Goal: Task Accomplishment & Management: Use online tool/utility

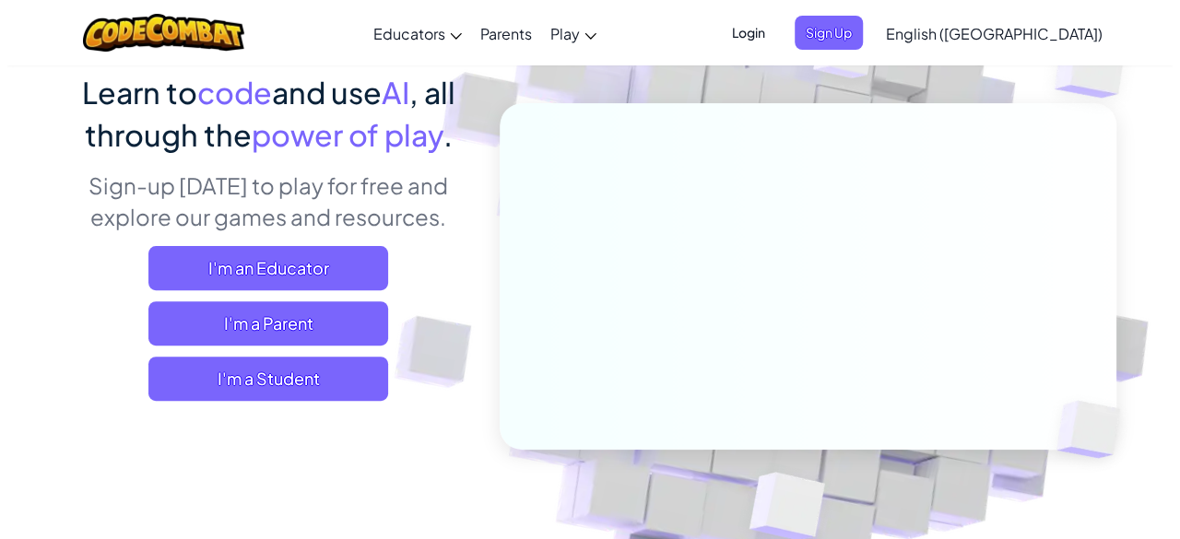
scroll to position [153, 0]
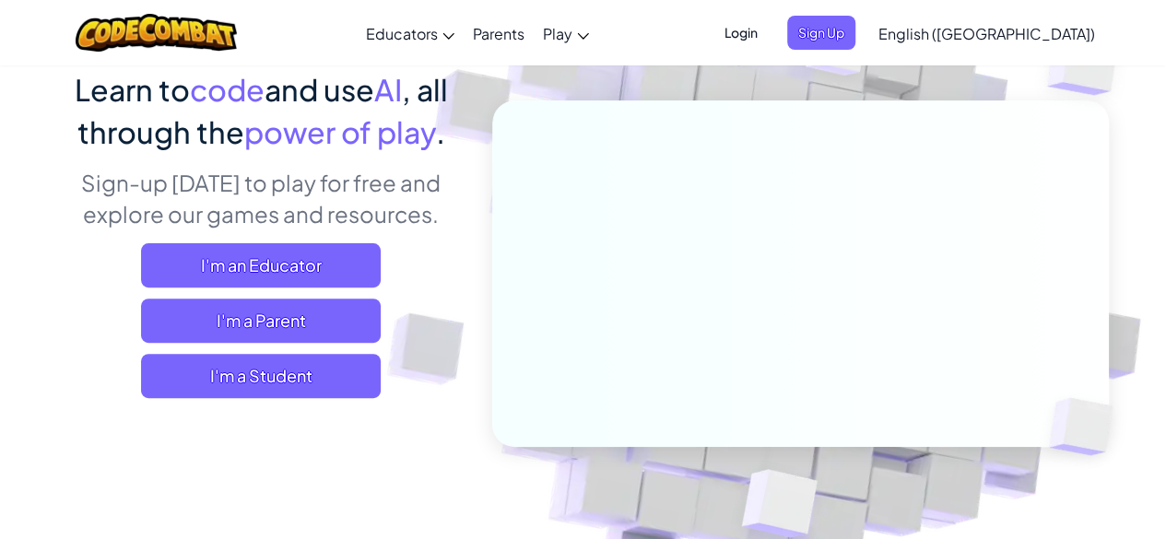
click at [225, 350] on div "I'm an Educator I'm a Parent I'm a Student" at bounding box center [261, 320] width 406 height 155
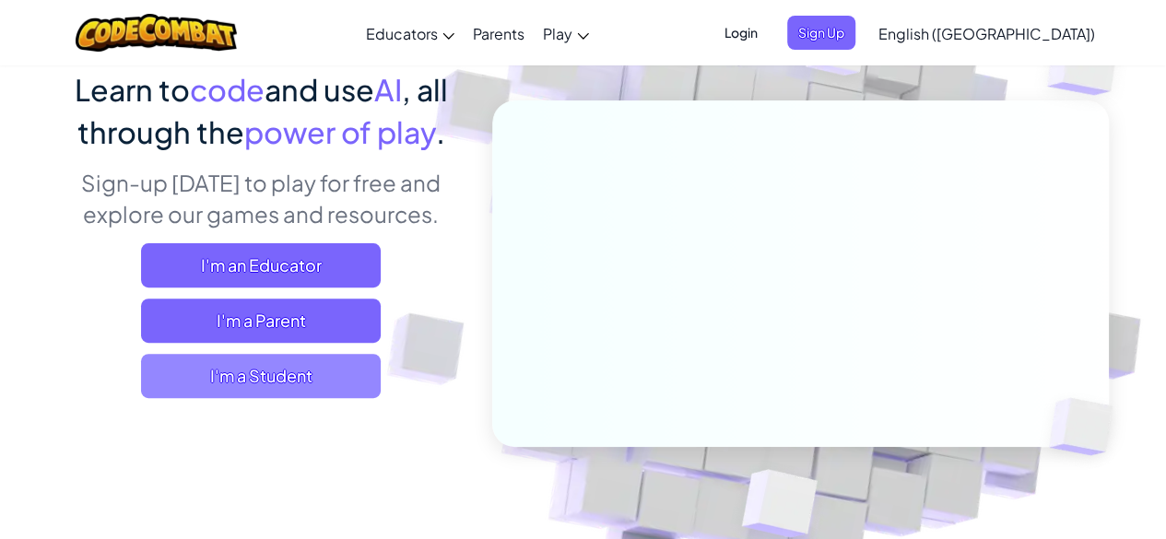
click at [227, 363] on span "I'm a Student" at bounding box center [261, 376] width 240 height 44
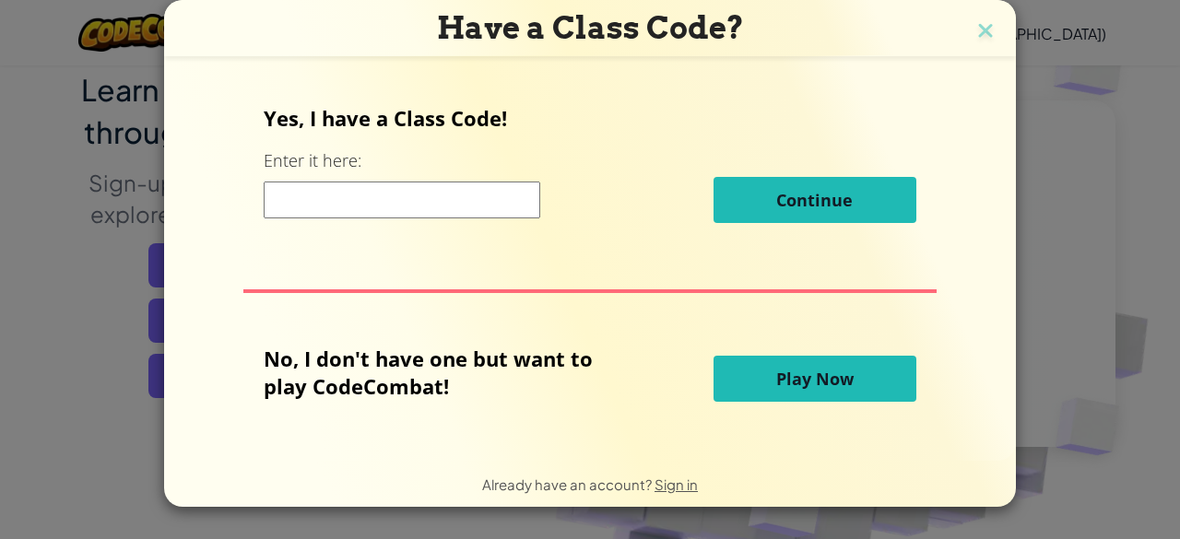
click at [769, 370] on button "Play Now" at bounding box center [814, 379] width 203 height 46
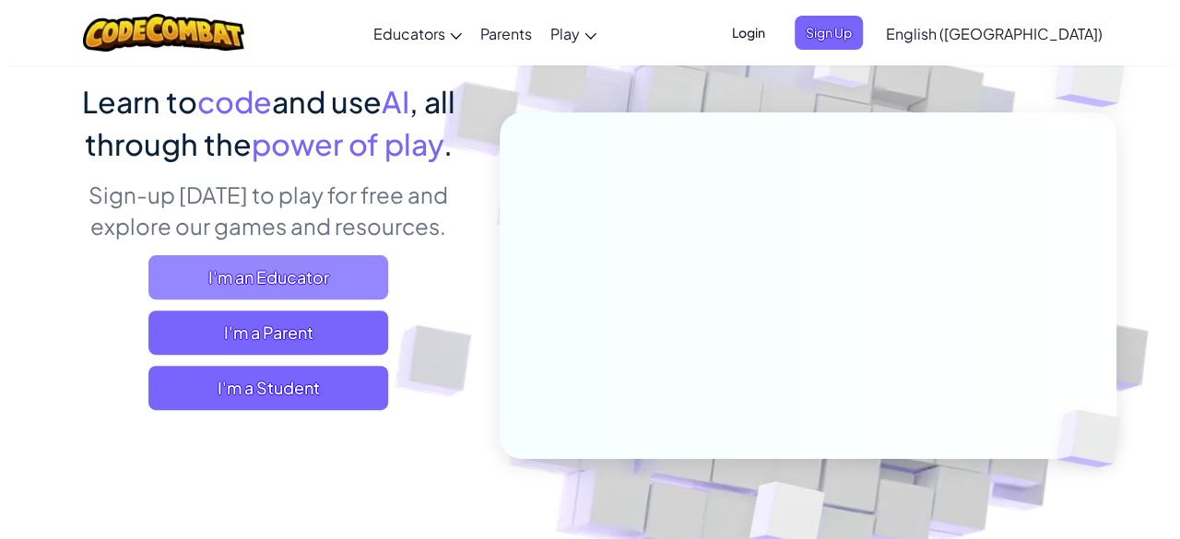
scroll to position [142, 0]
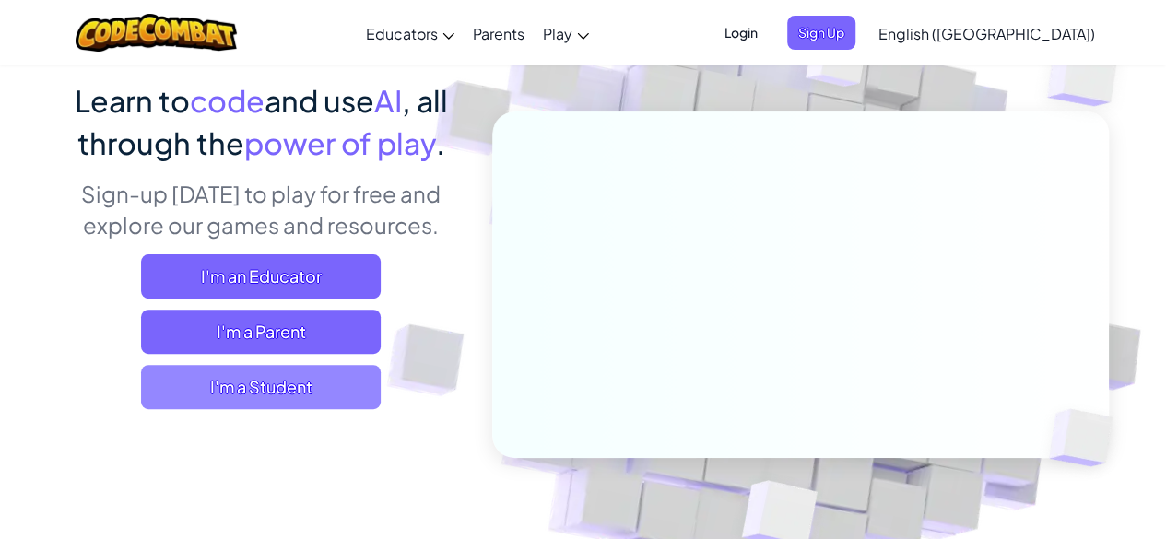
click at [300, 391] on span "I'm a Student" at bounding box center [261, 387] width 240 height 44
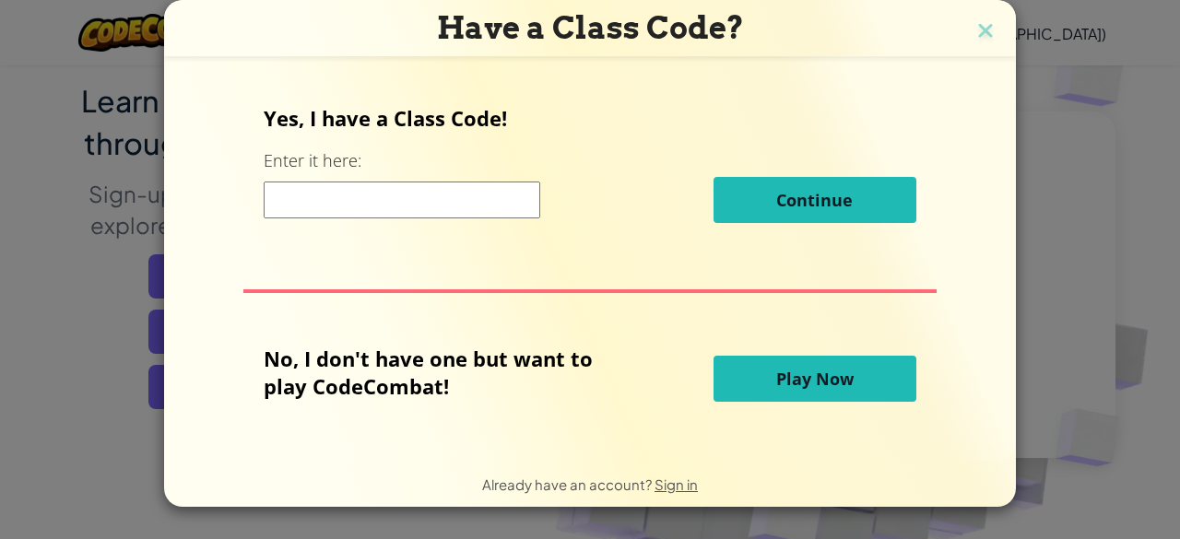
click at [846, 393] on button "Play Now" at bounding box center [814, 379] width 203 height 46
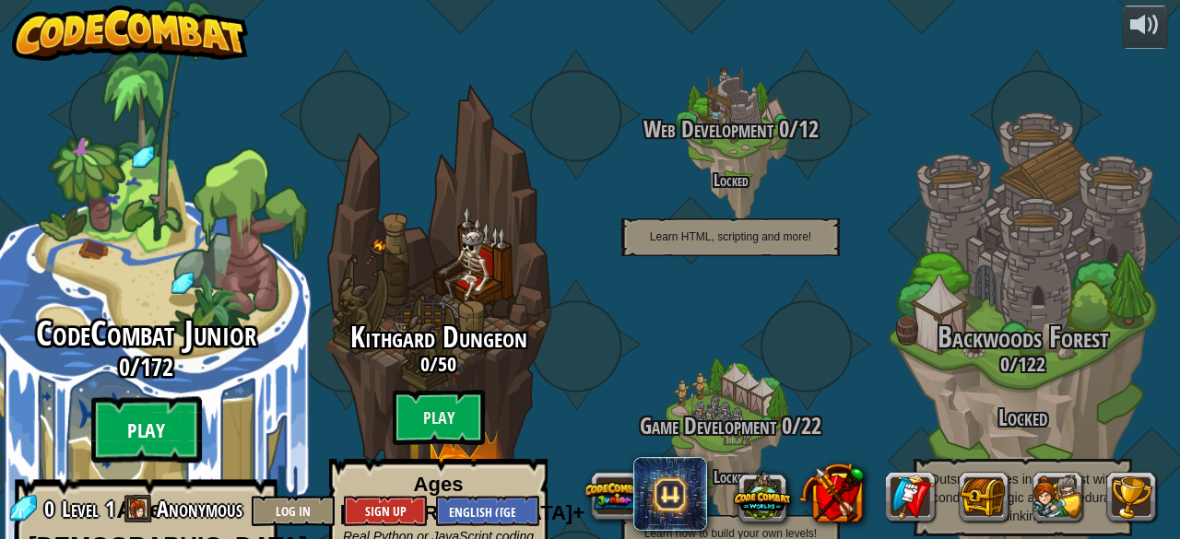
click at [129, 397] on btn "Play" at bounding box center [146, 430] width 111 height 66
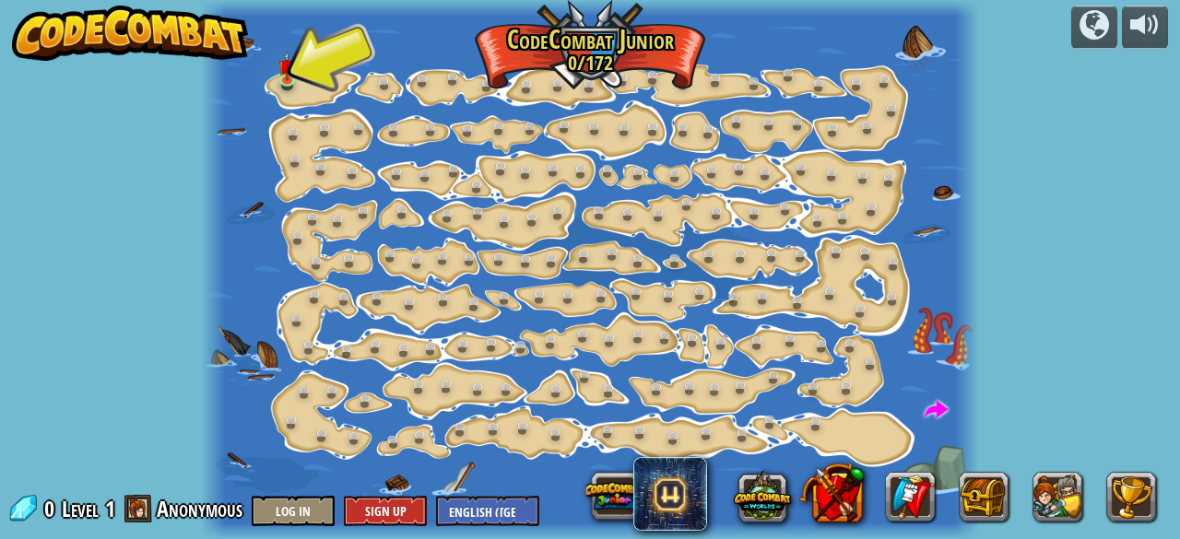
click at [282, 96] on div at bounding box center [589, 269] width 777 height 539
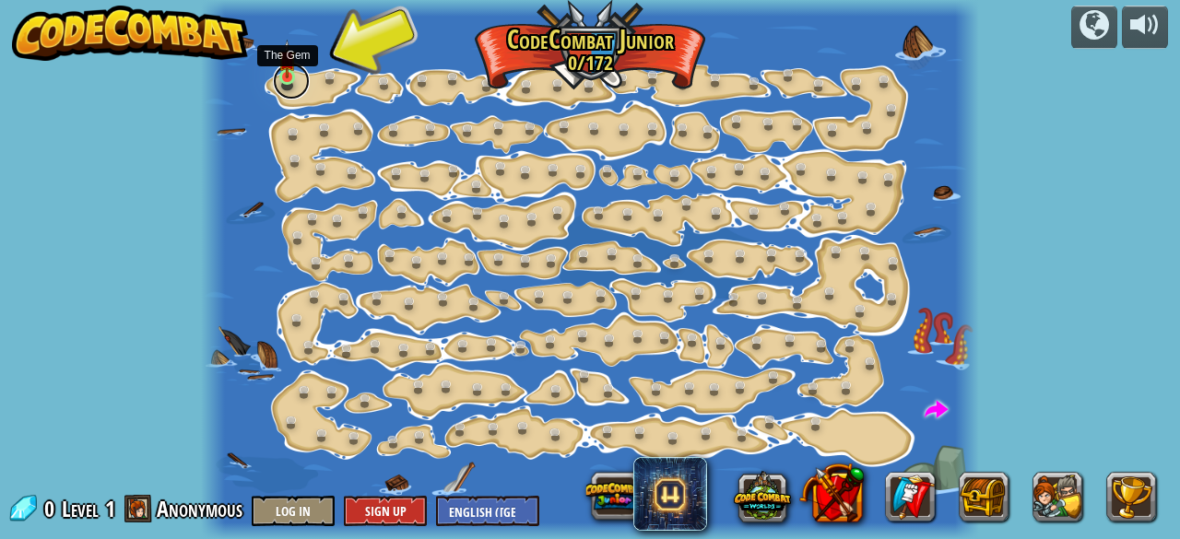
click at [288, 84] on link at bounding box center [291, 81] width 37 height 37
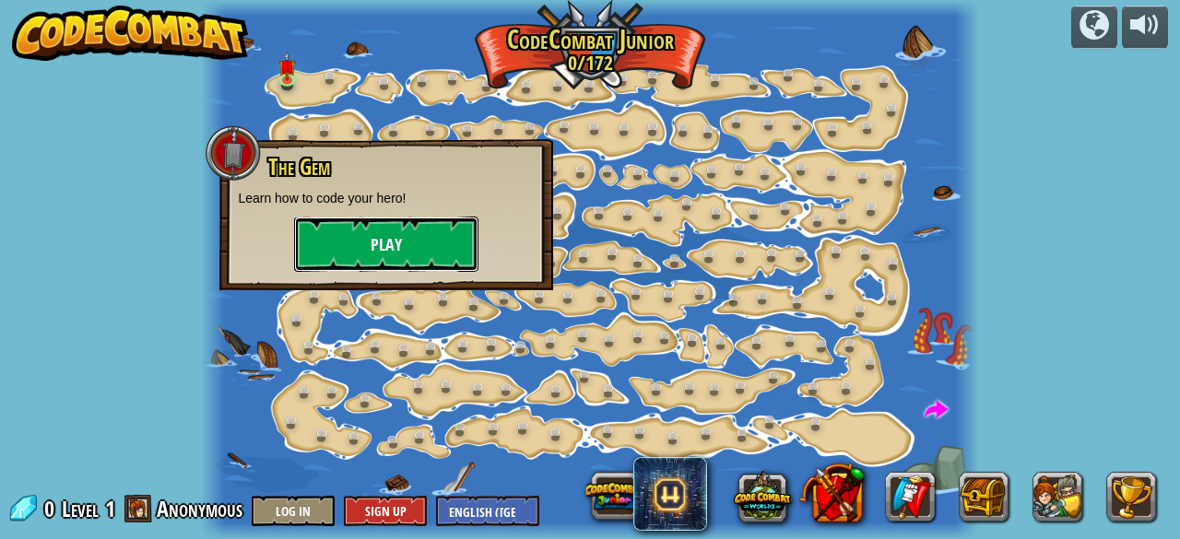
click at [383, 241] on button "Play" at bounding box center [386, 244] width 184 height 55
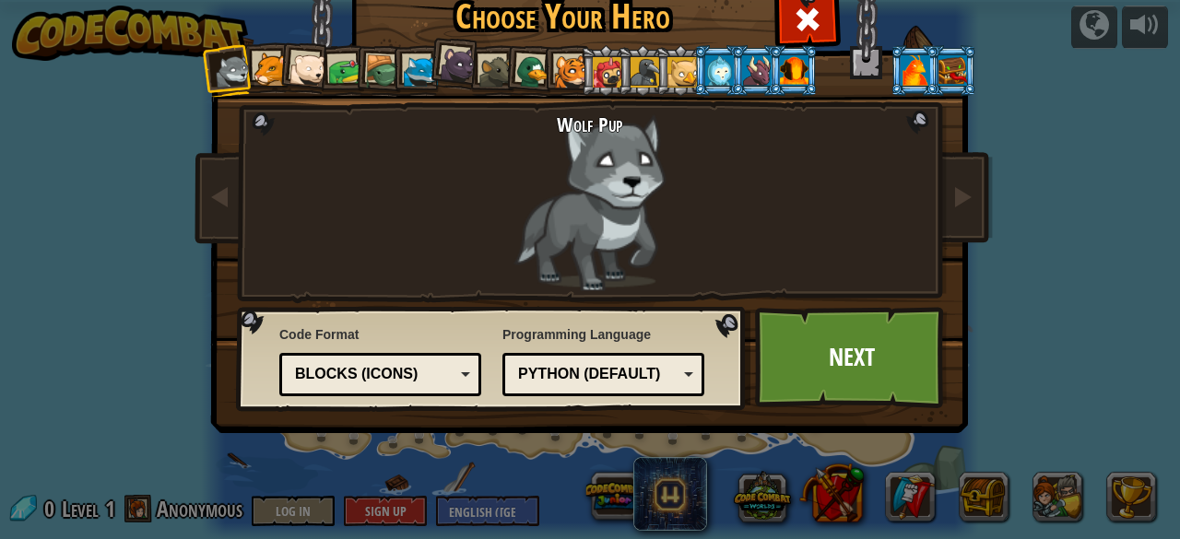
click at [571, 78] on div at bounding box center [571, 72] width 34 height 34
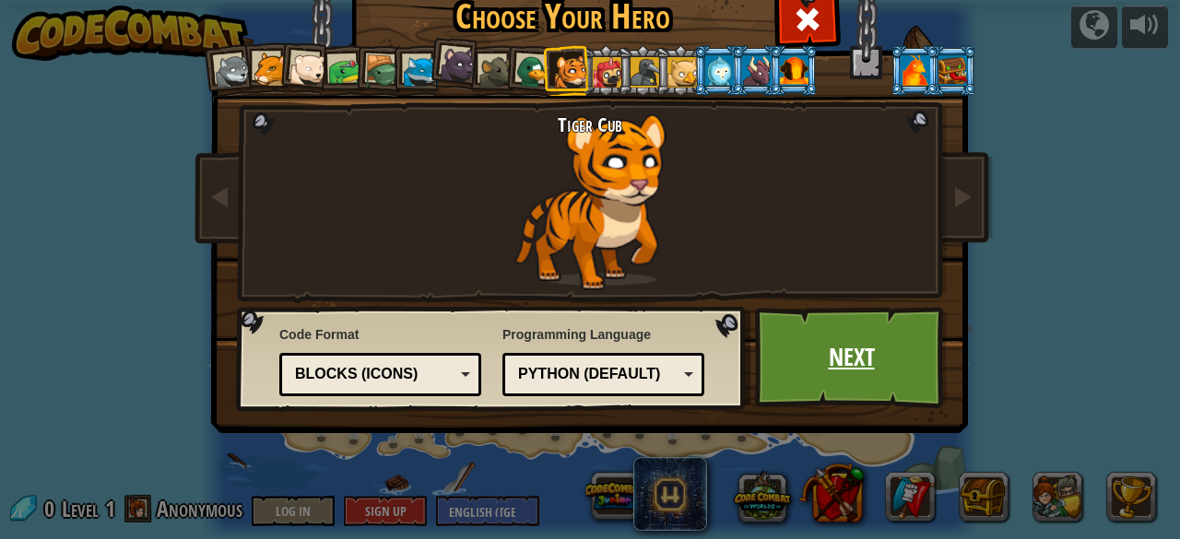
click at [780, 357] on link "Next" at bounding box center [851, 357] width 193 height 101
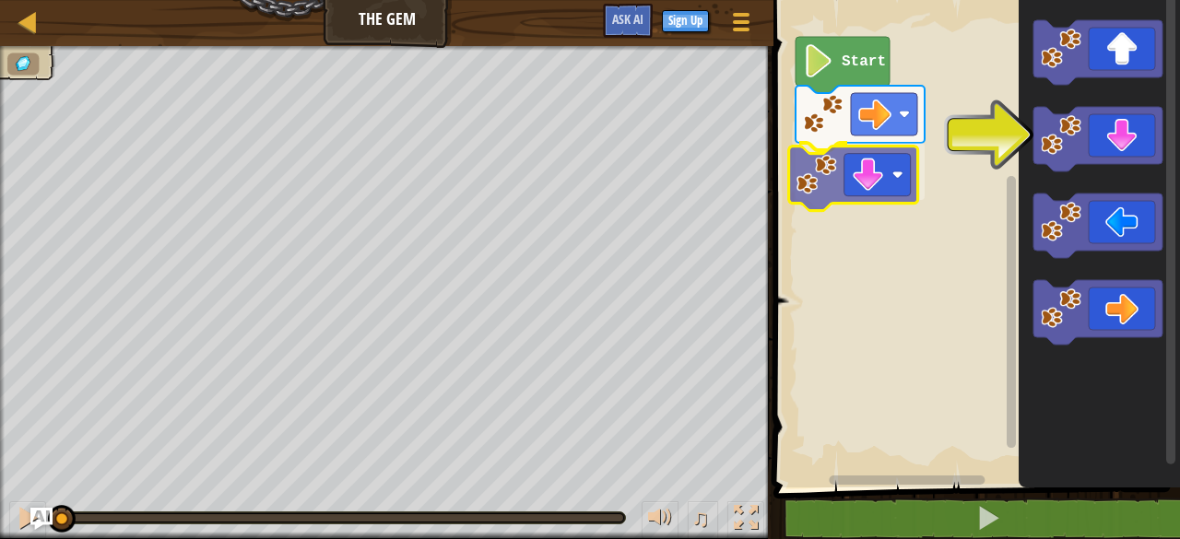
click at [830, 190] on div "Start" at bounding box center [974, 239] width 412 height 497
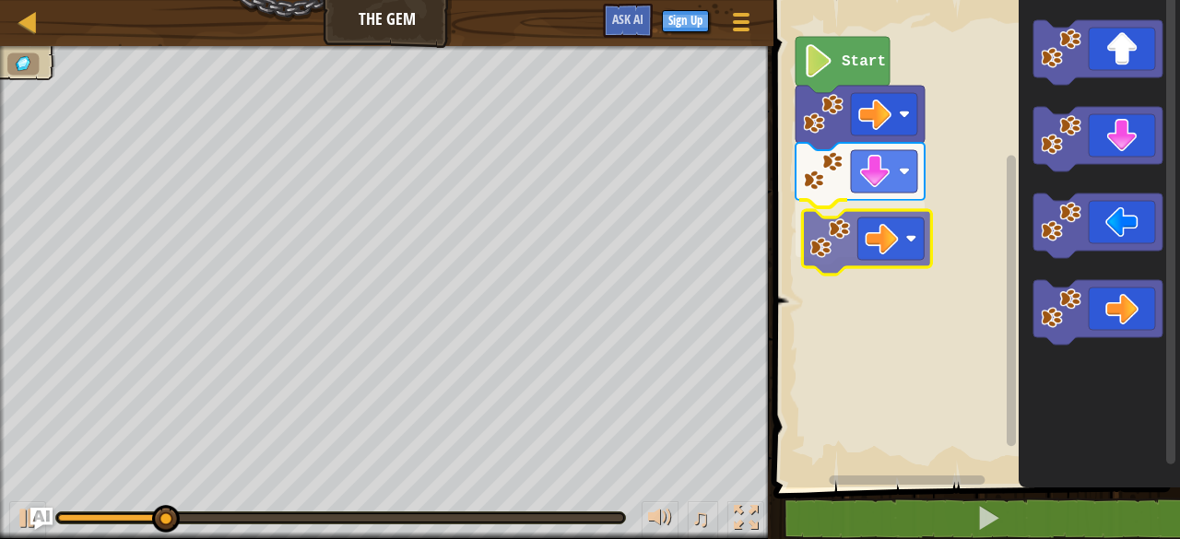
click at [836, 230] on div "Start" at bounding box center [974, 239] width 412 height 497
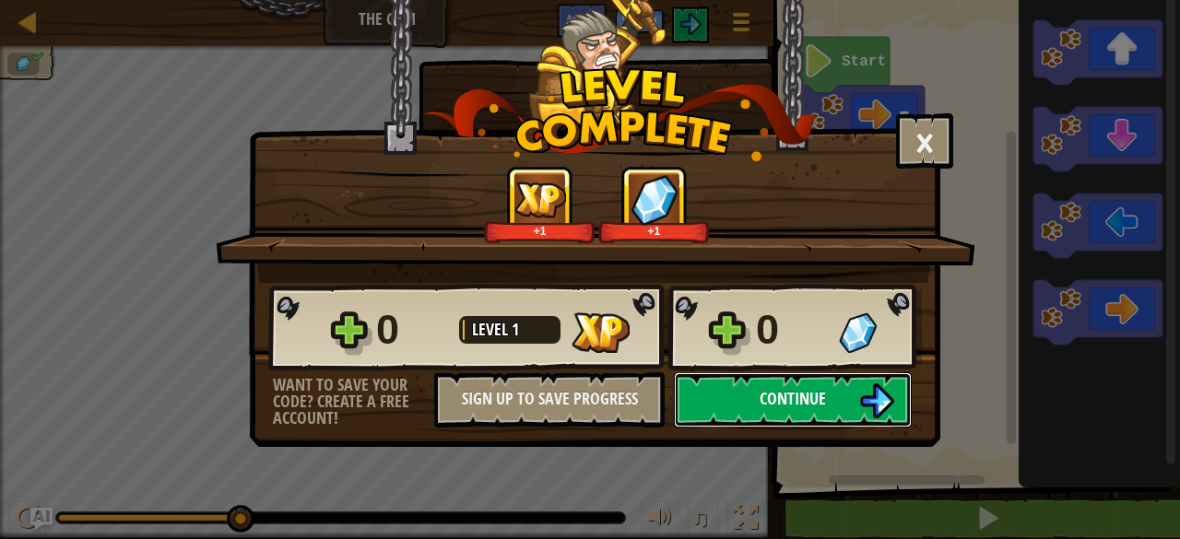
click at [820, 387] on span "Continue" at bounding box center [792, 398] width 66 height 23
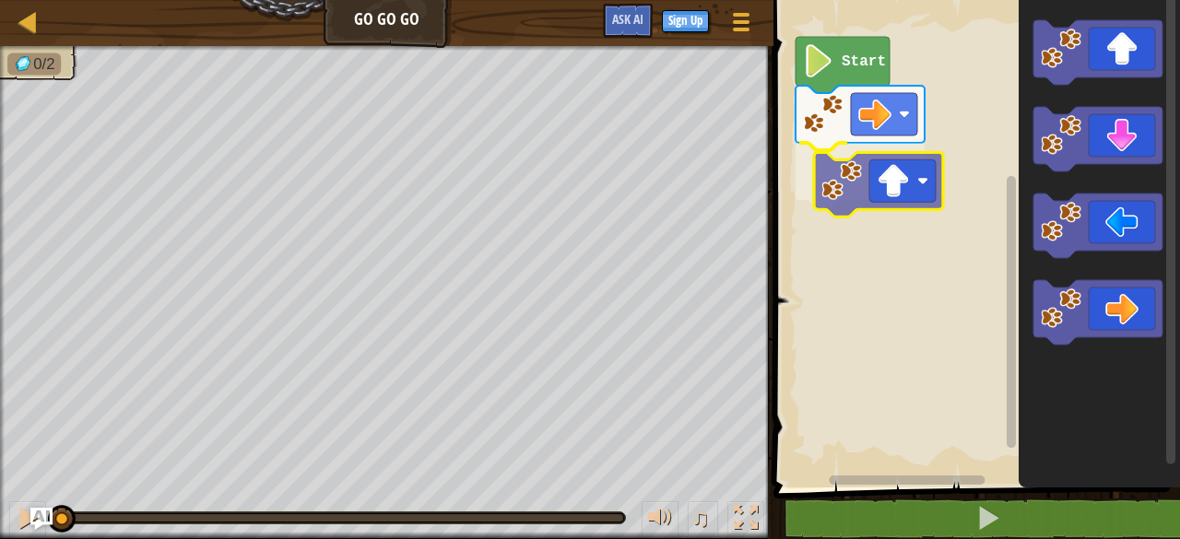
click at [879, 193] on div "Start" at bounding box center [974, 239] width 412 height 497
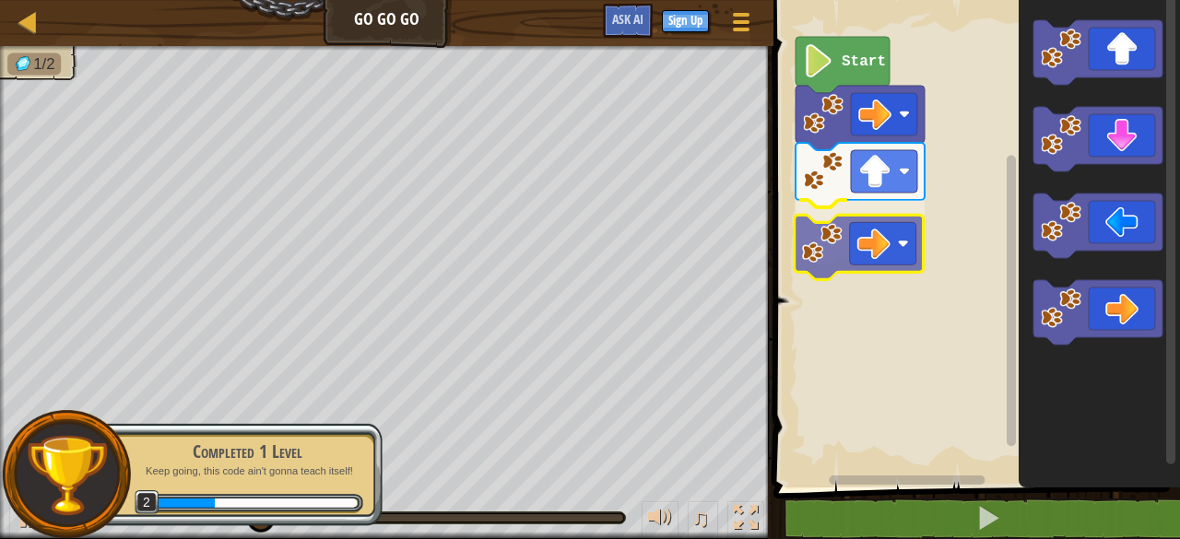
click at [822, 252] on div "Start" at bounding box center [974, 239] width 412 height 497
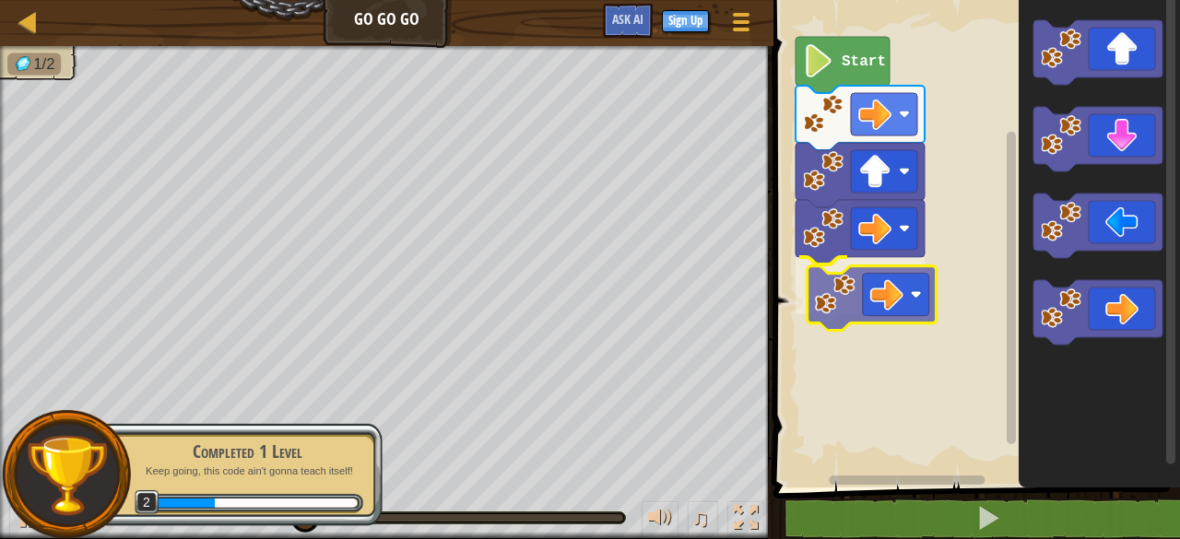
click at [815, 322] on div "Start" at bounding box center [974, 239] width 412 height 497
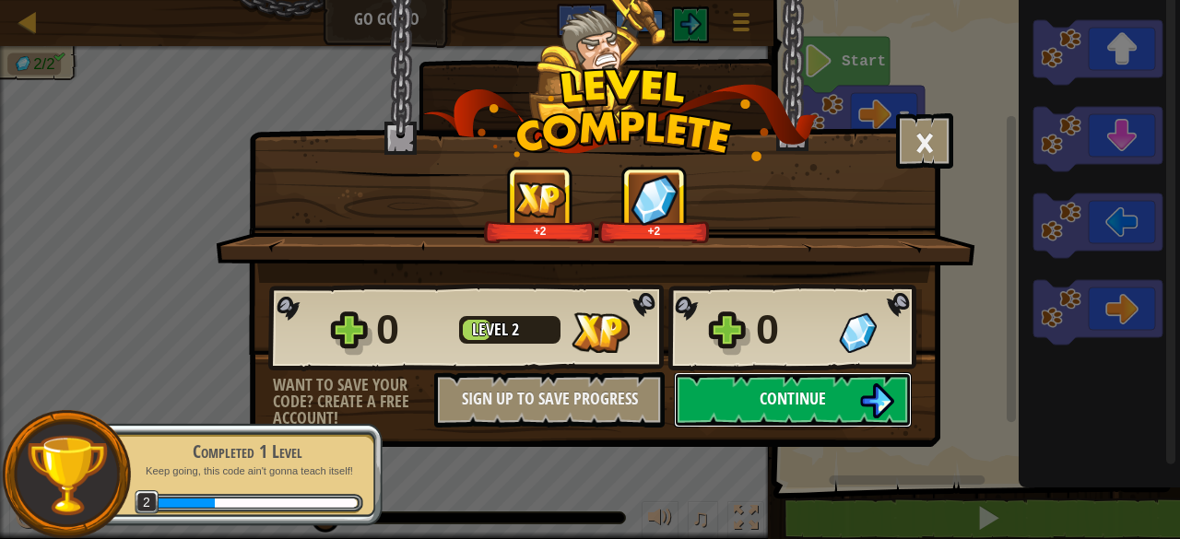
click at [778, 391] on span "Continue" at bounding box center [792, 398] width 66 height 23
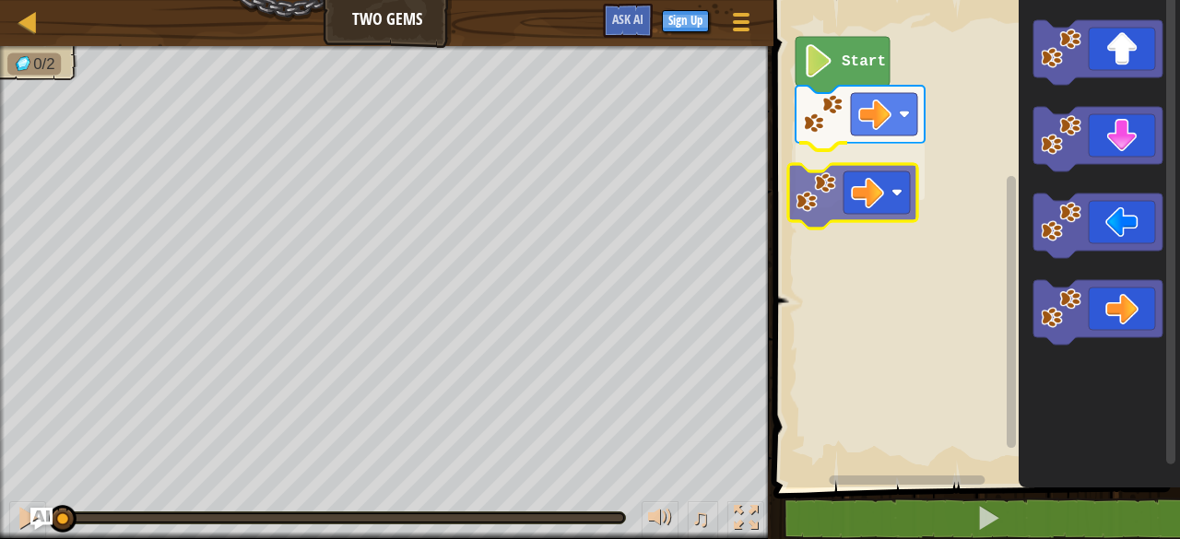
click at [820, 176] on div "Start" at bounding box center [974, 239] width 412 height 497
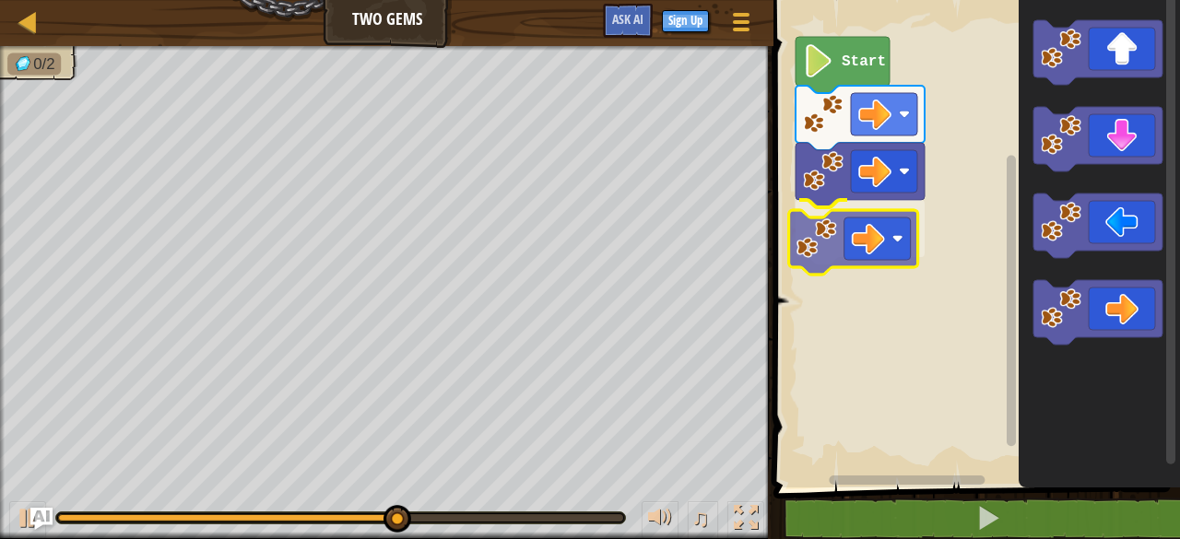
click at [866, 255] on div "Start" at bounding box center [974, 239] width 412 height 497
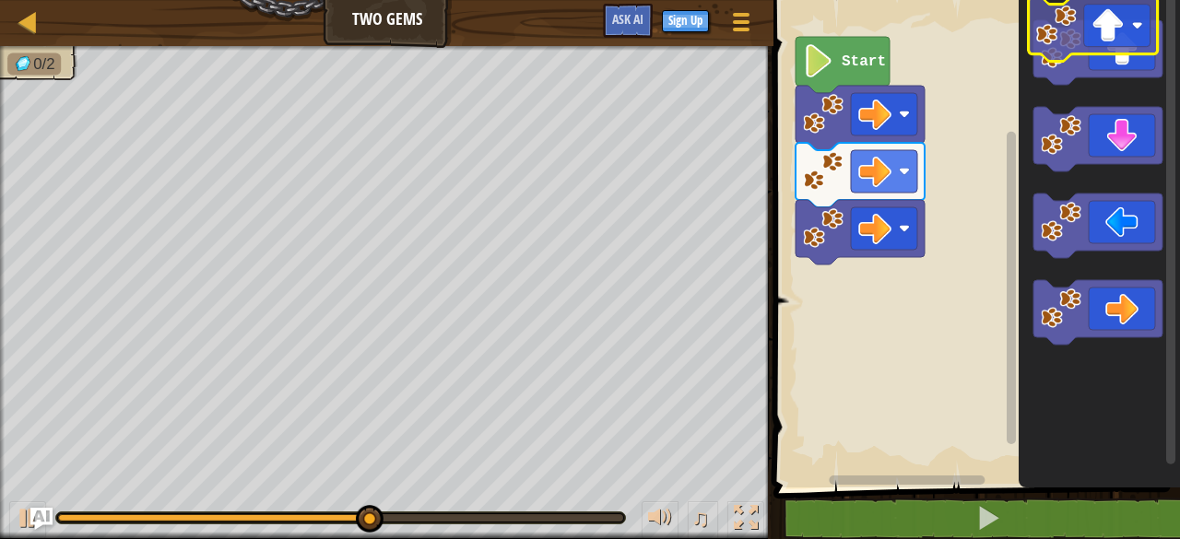
click at [1068, 58] on g "Blockly Workspace" at bounding box center [1097, 182] width 129 height 324
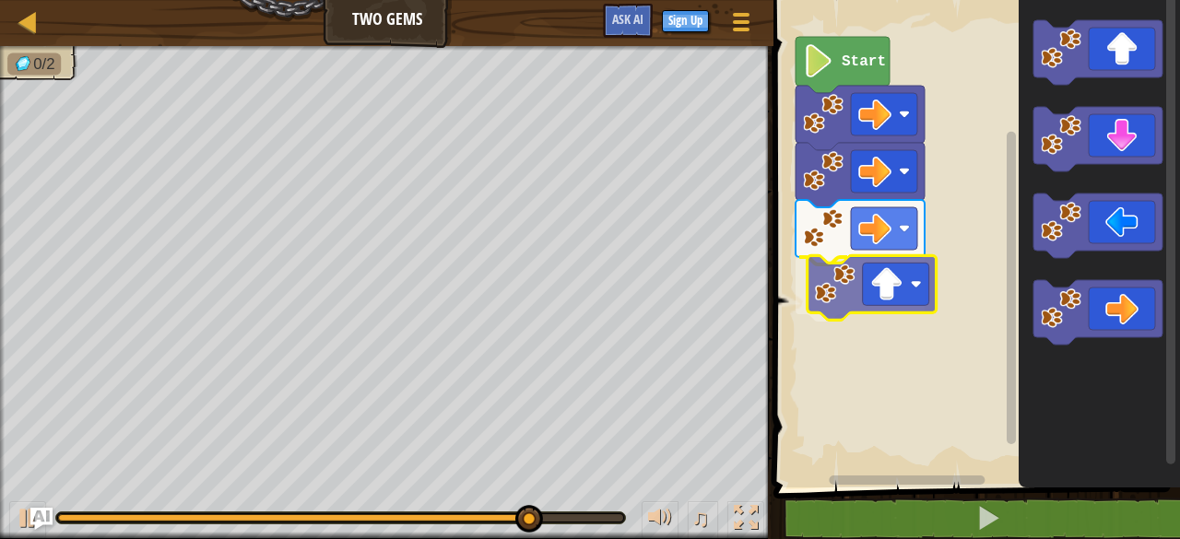
click at [840, 298] on div "Start" at bounding box center [974, 239] width 412 height 497
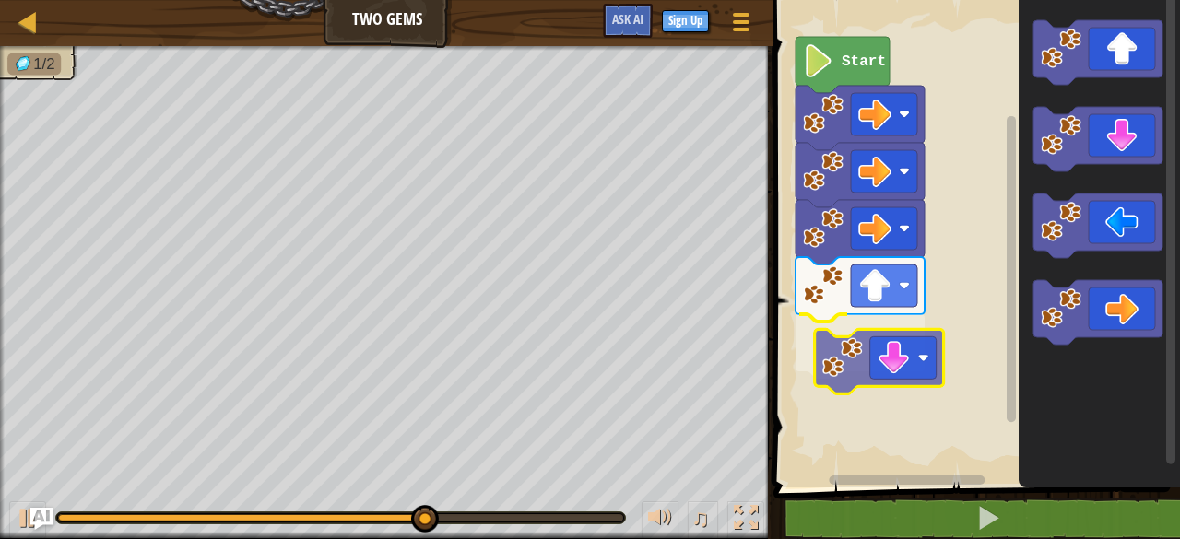
click at [853, 362] on div "Start" at bounding box center [974, 239] width 412 height 497
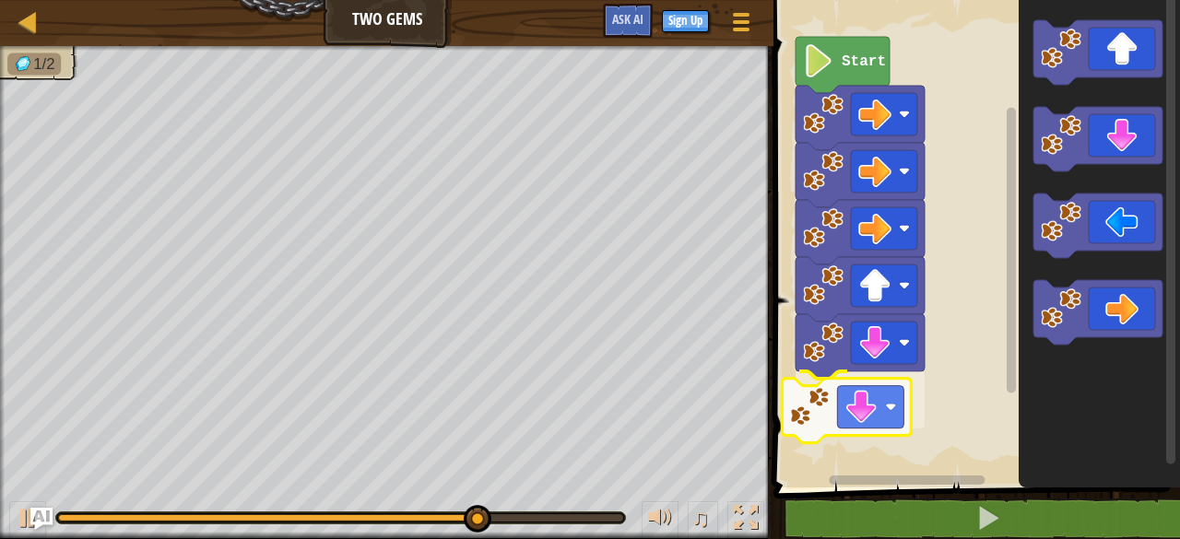
click at [844, 427] on div "Start" at bounding box center [974, 239] width 412 height 497
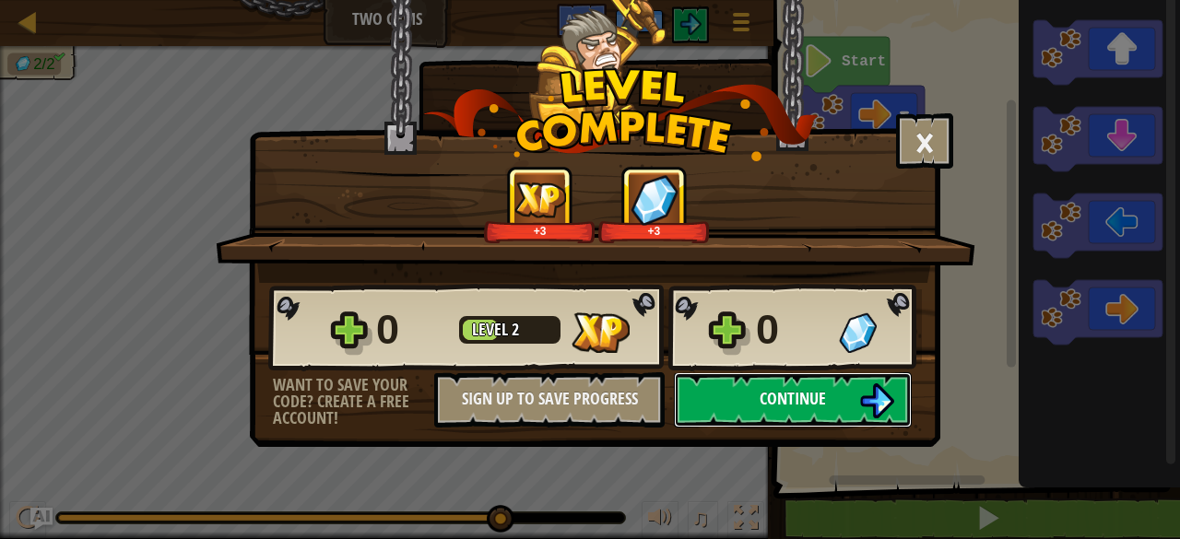
click at [824, 387] on span "Continue" at bounding box center [792, 398] width 66 height 23
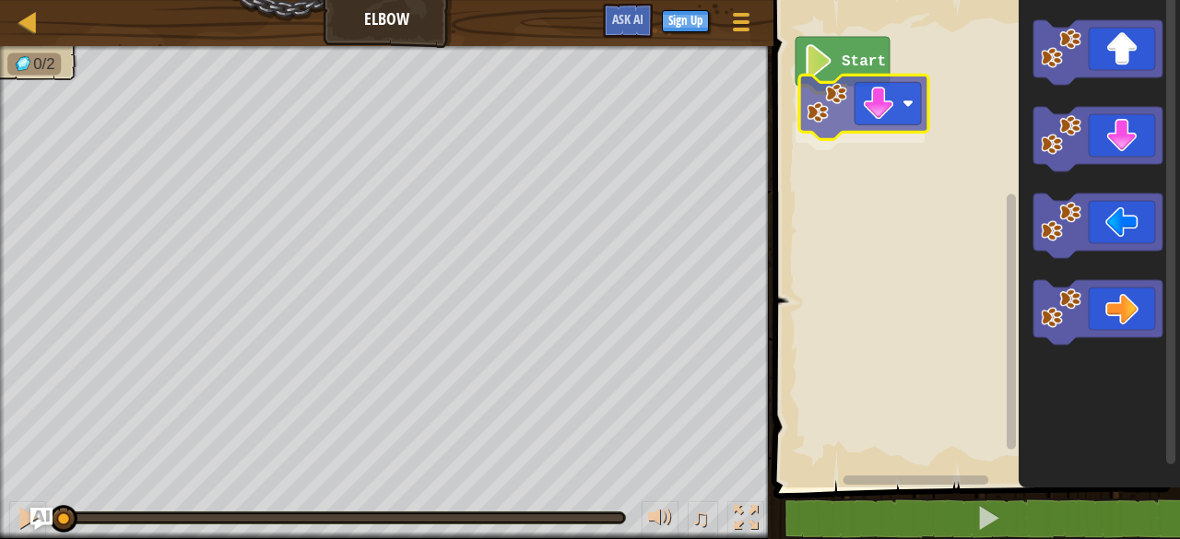
click at [839, 102] on div "Start" at bounding box center [974, 239] width 412 height 497
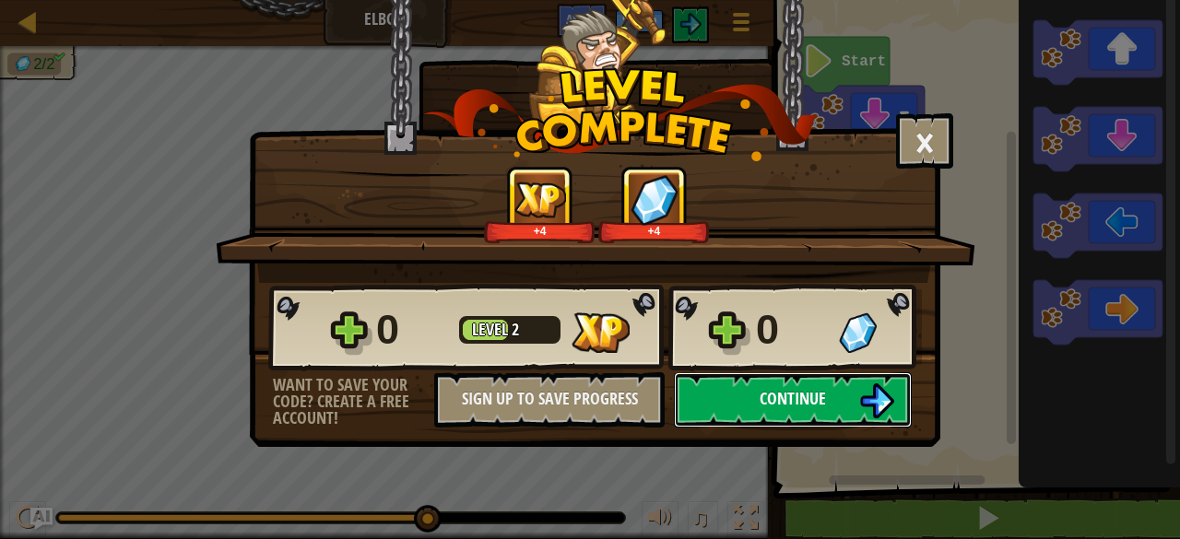
click at [813, 380] on button "Continue" at bounding box center [793, 399] width 238 height 55
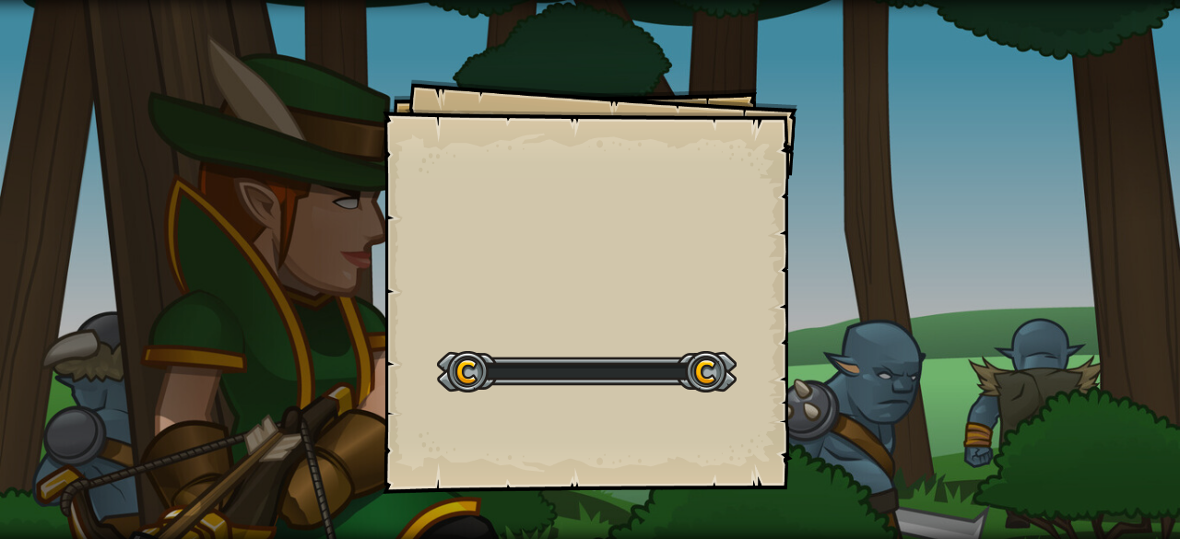
click at [813, 380] on div "Goals Start Level Error loading from server. Try refreshing the page. You'll ne…" at bounding box center [590, 269] width 1180 height 539
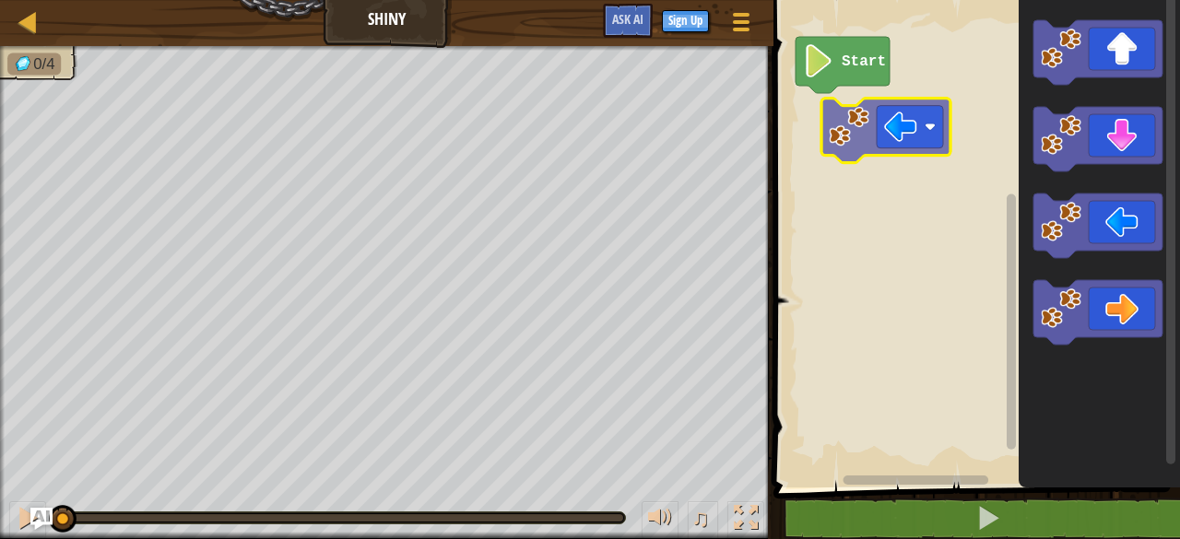
click at [861, 119] on div "Start" at bounding box center [974, 239] width 412 height 497
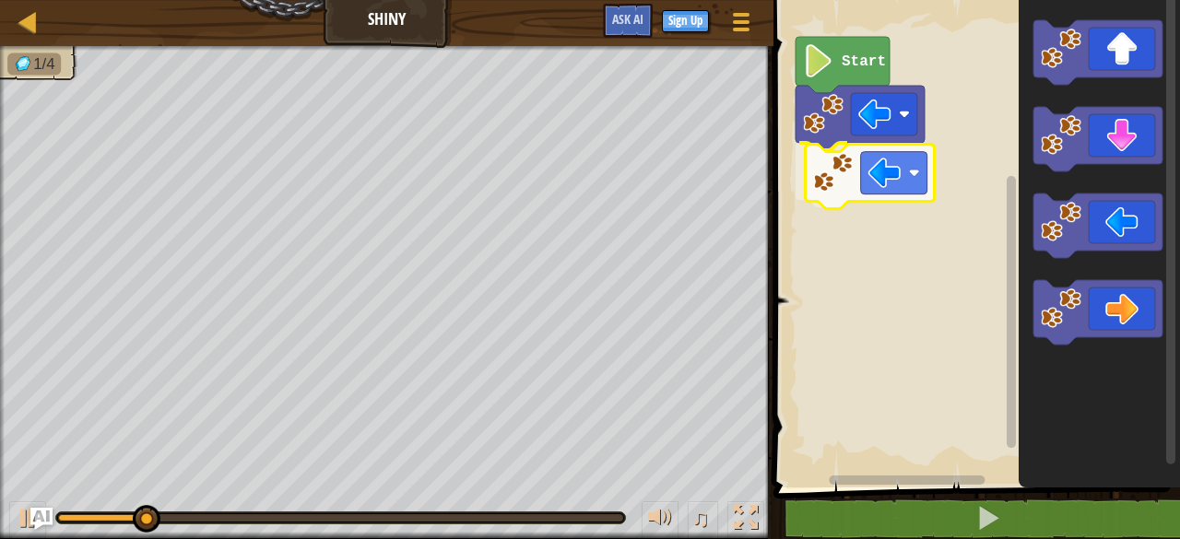
click at [840, 195] on div "Start" at bounding box center [974, 239] width 412 height 497
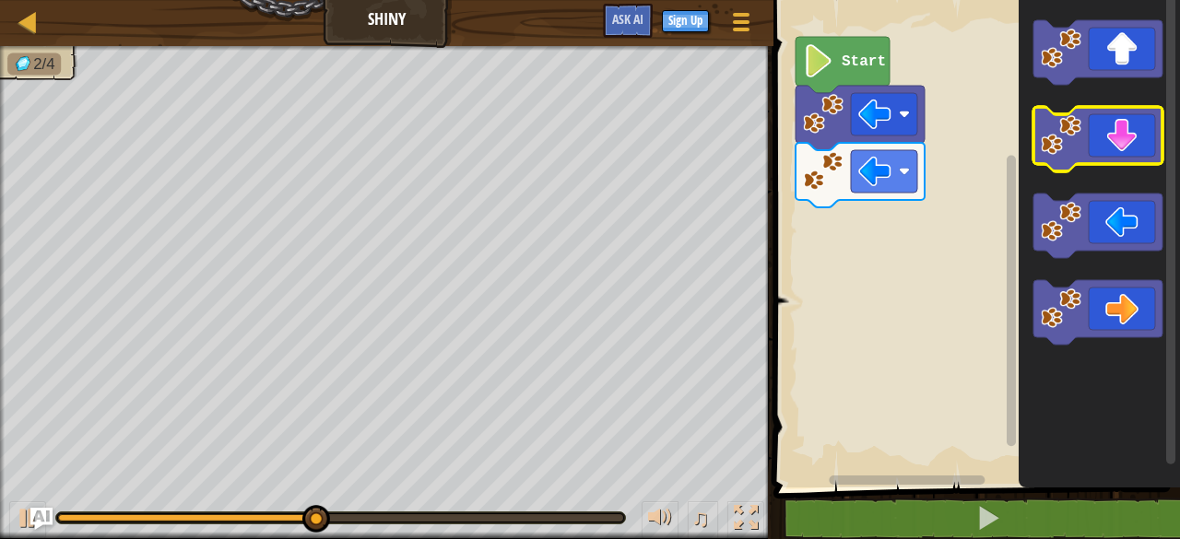
click at [1068, 132] on image "Blockly Workspace" at bounding box center [1060, 135] width 41 height 41
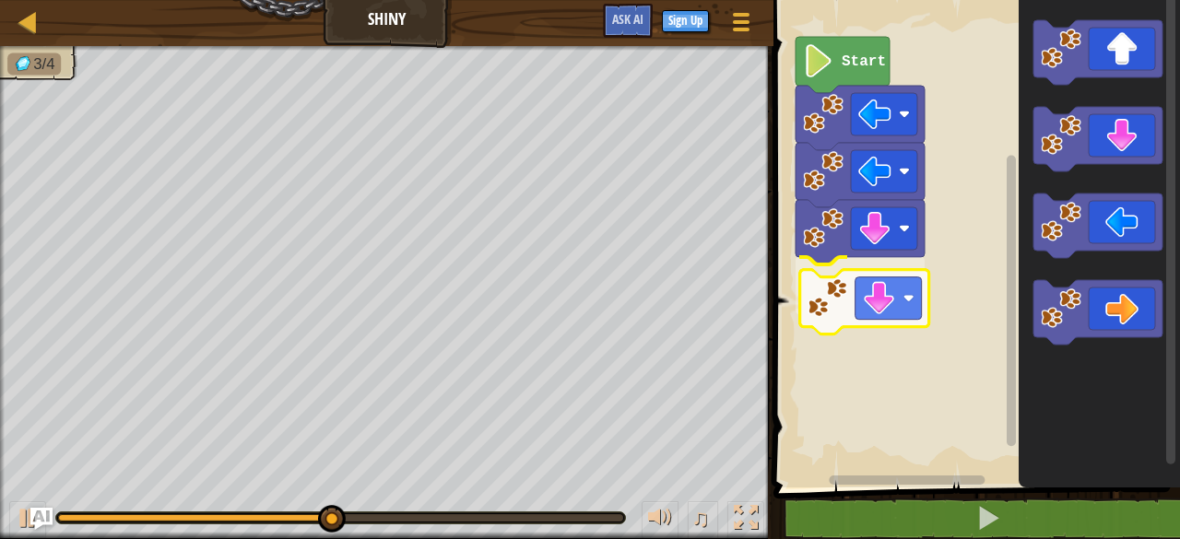
click at [835, 292] on div "Start" at bounding box center [974, 239] width 412 height 497
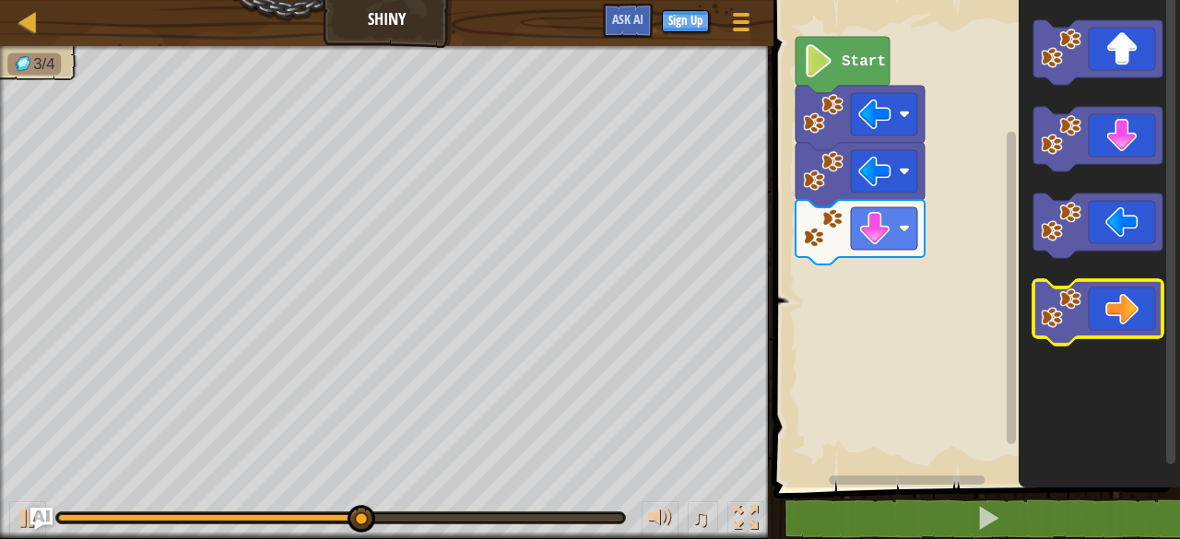
click at [1067, 312] on image "Blockly Workspace" at bounding box center [1060, 308] width 41 height 41
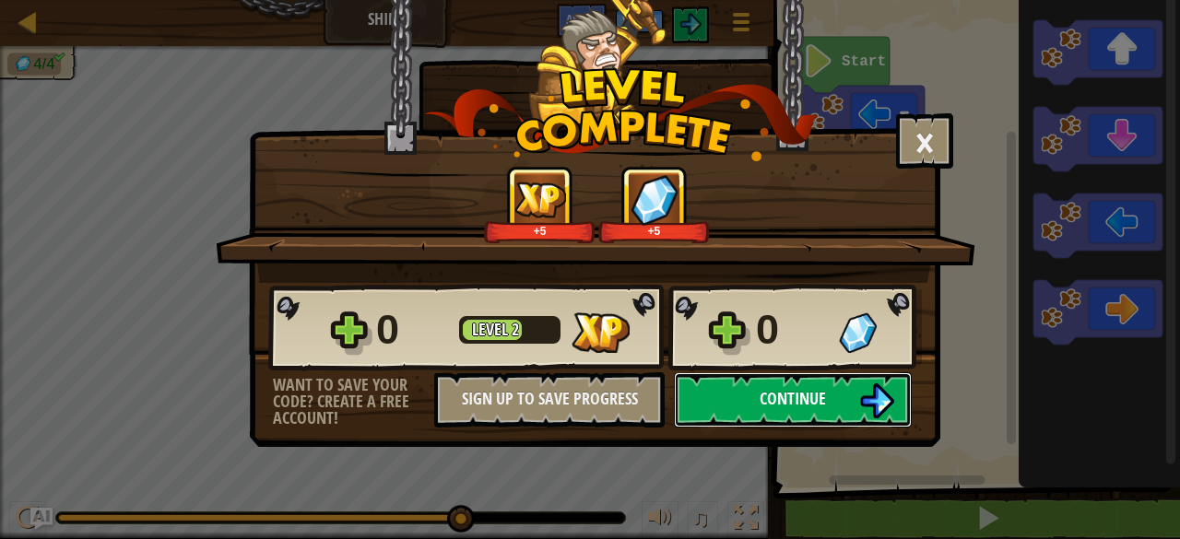
click at [803, 399] on span "Continue" at bounding box center [792, 398] width 66 height 23
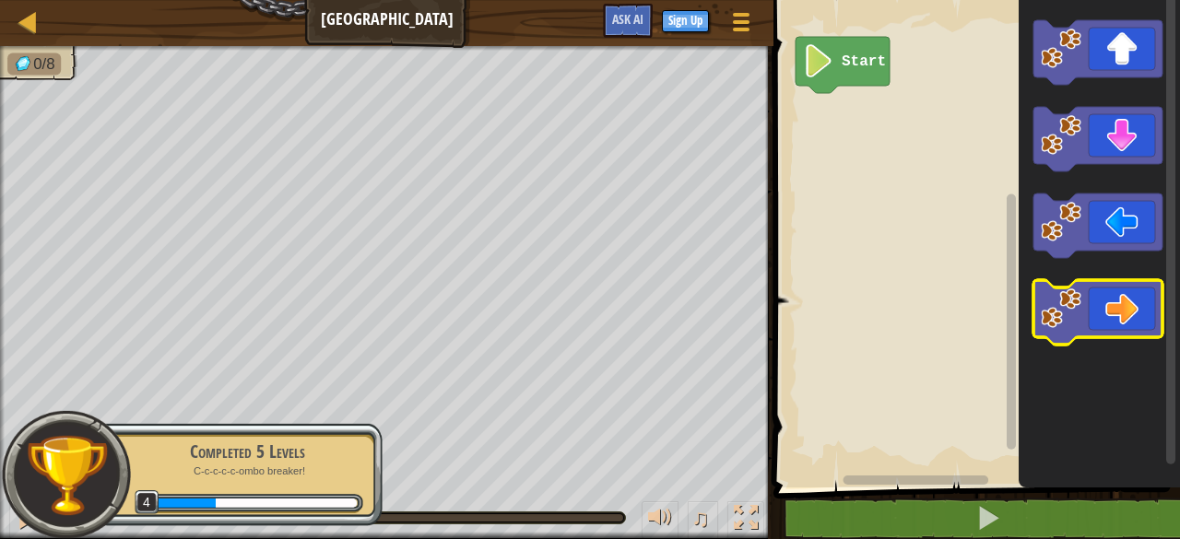
click at [1076, 285] on icon "Blockly Workspace" at bounding box center [1097, 312] width 129 height 65
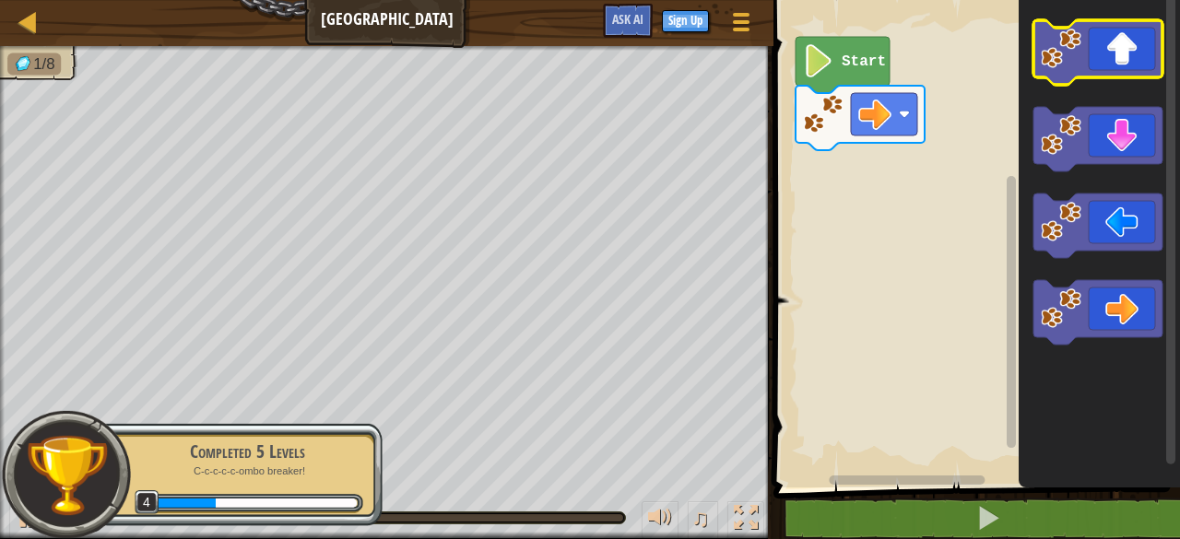
click at [1073, 65] on image "Blockly Workspace" at bounding box center [1060, 49] width 41 height 41
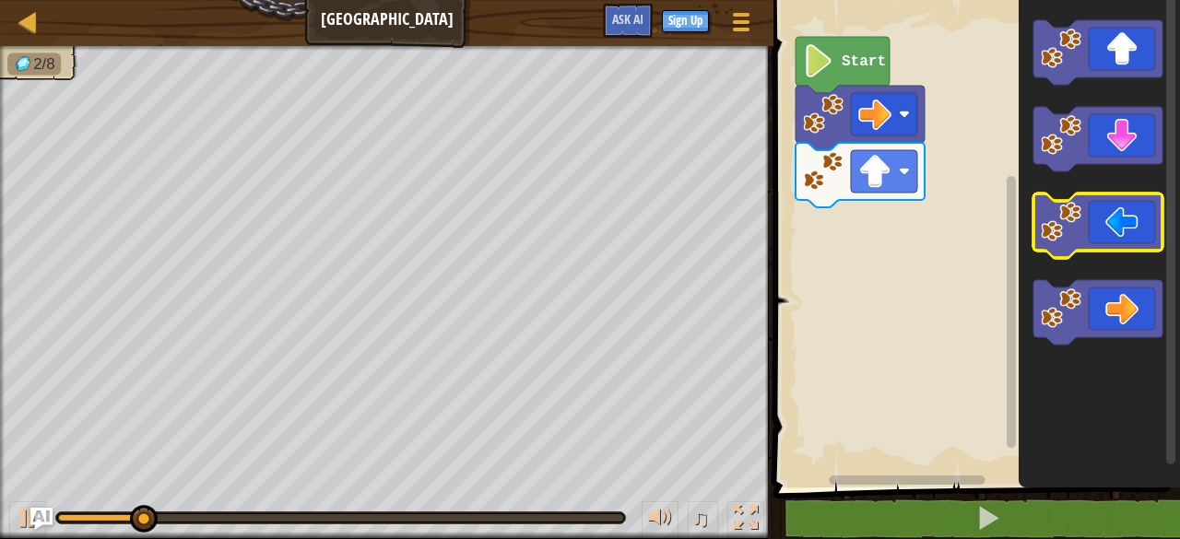
click at [1058, 206] on image "Blockly Workspace" at bounding box center [1060, 222] width 41 height 41
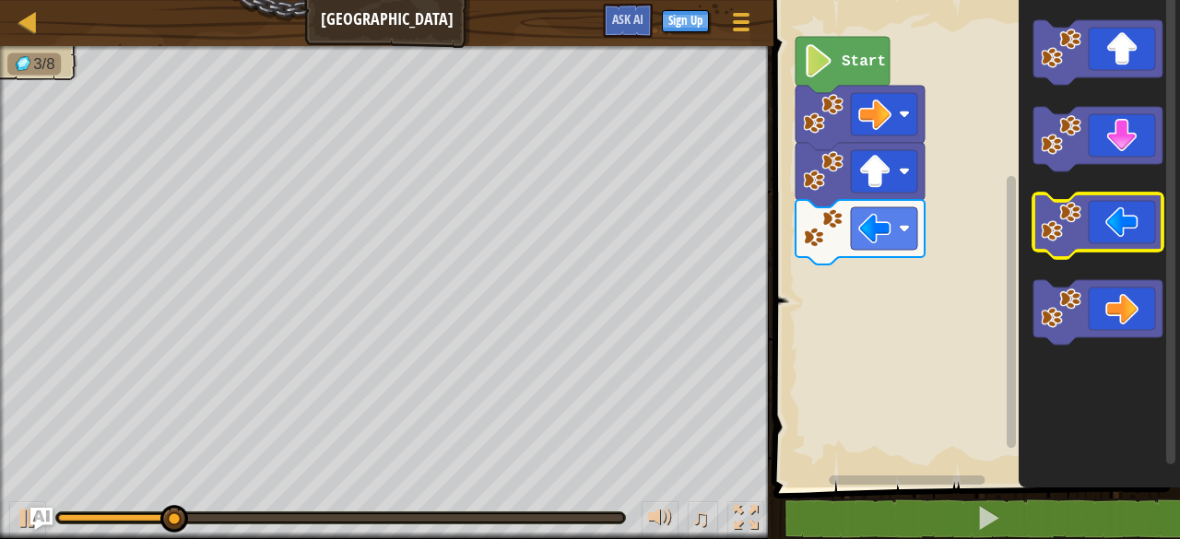
click at [1058, 206] on image "Blockly Workspace" at bounding box center [1060, 222] width 41 height 41
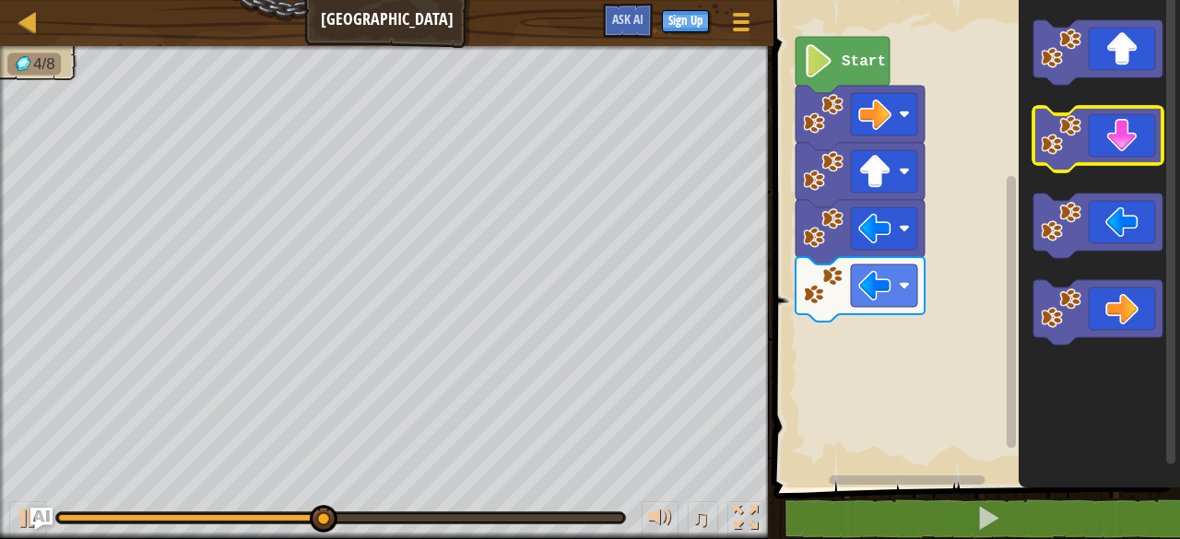
click at [1061, 156] on icon "Blockly Workspace" at bounding box center [1097, 139] width 129 height 65
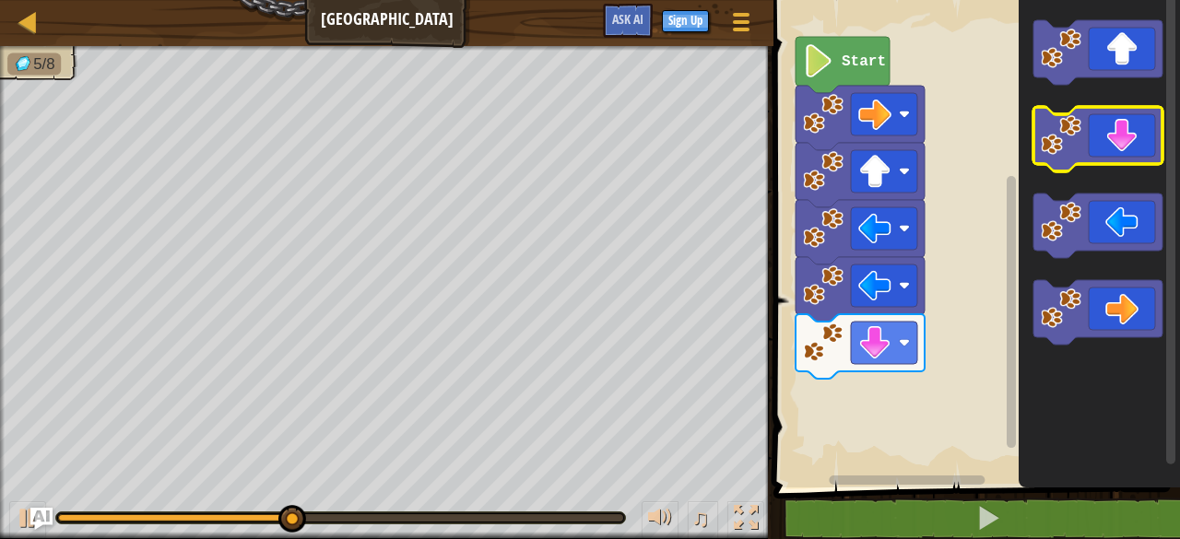
click at [1061, 156] on icon "Blockly Workspace" at bounding box center [1097, 139] width 129 height 65
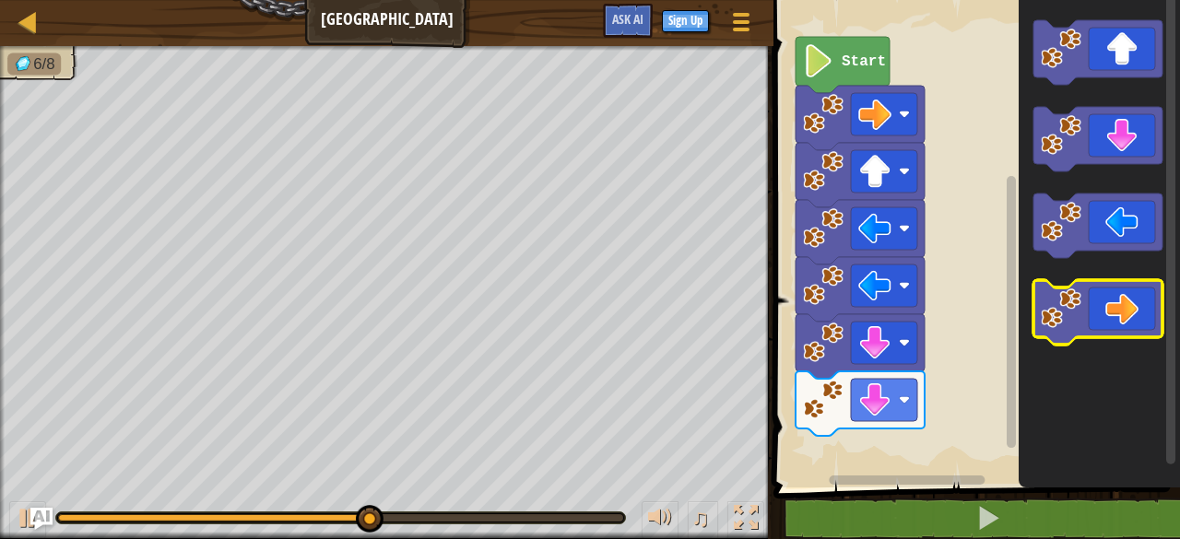
click at [1054, 296] on image "Blockly Workspace" at bounding box center [1060, 308] width 41 height 41
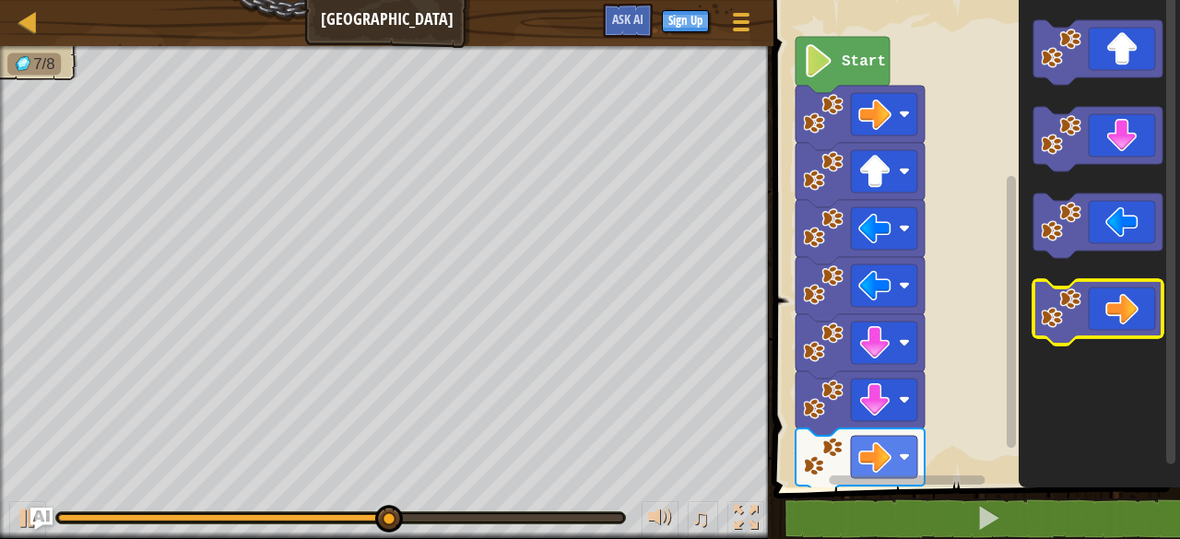
click at [1054, 296] on image "Blockly Workspace" at bounding box center [1060, 308] width 41 height 41
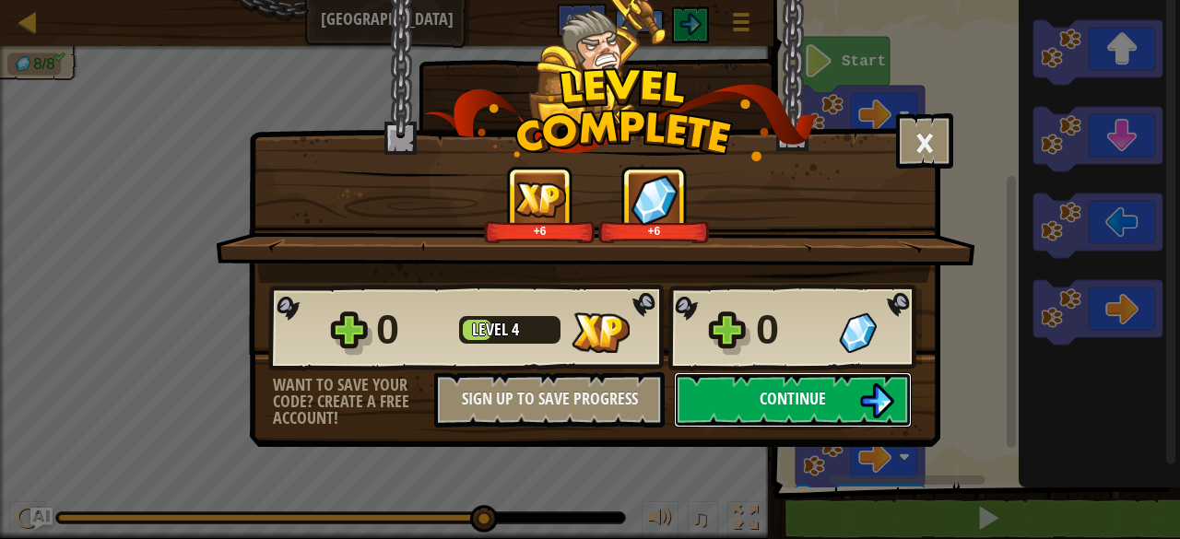
click at [783, 393] on span "Continue" at bounding box center [792, 398] width 66 height 23
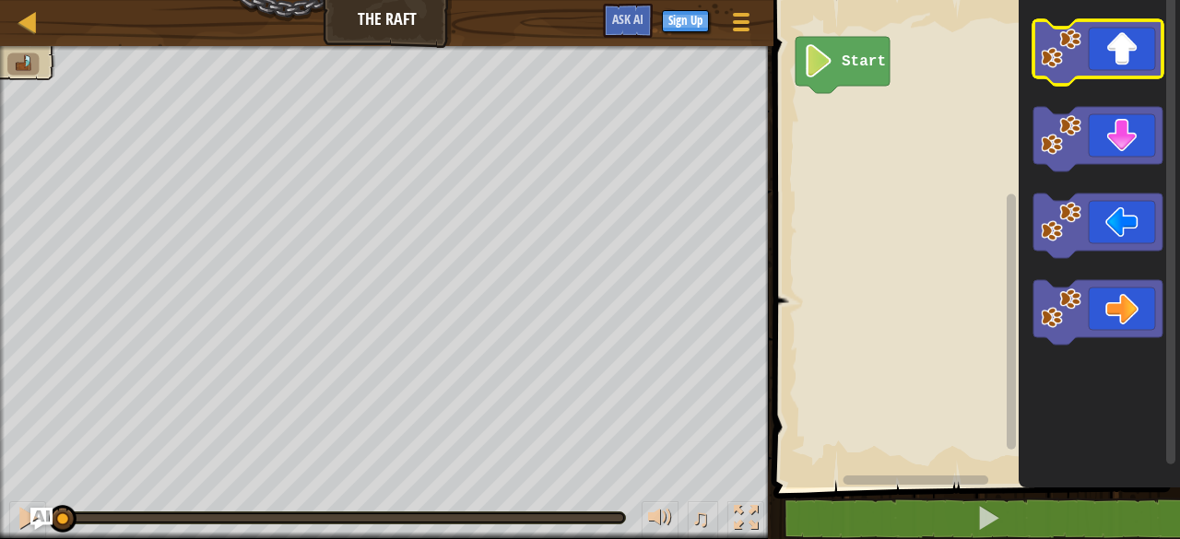
click at [1055, 70] on icon "Blockly Workspace" at bounding box center [1097, 52] width 129 height 65
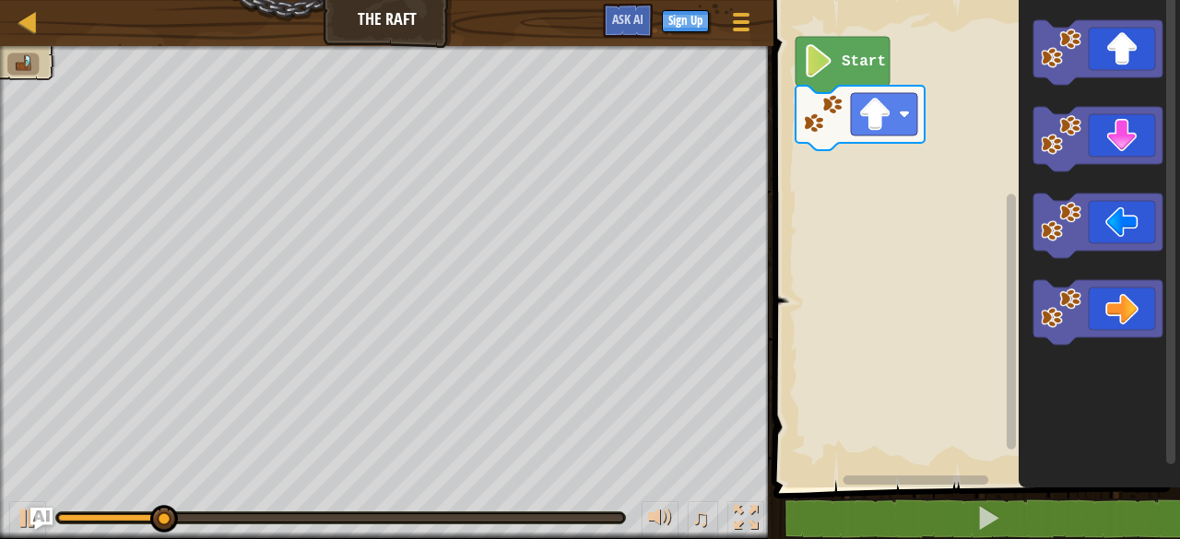
click at [1074, 266] on icon "Blockly Workspace" at bounding box center [1098, 239] width 161 height 497
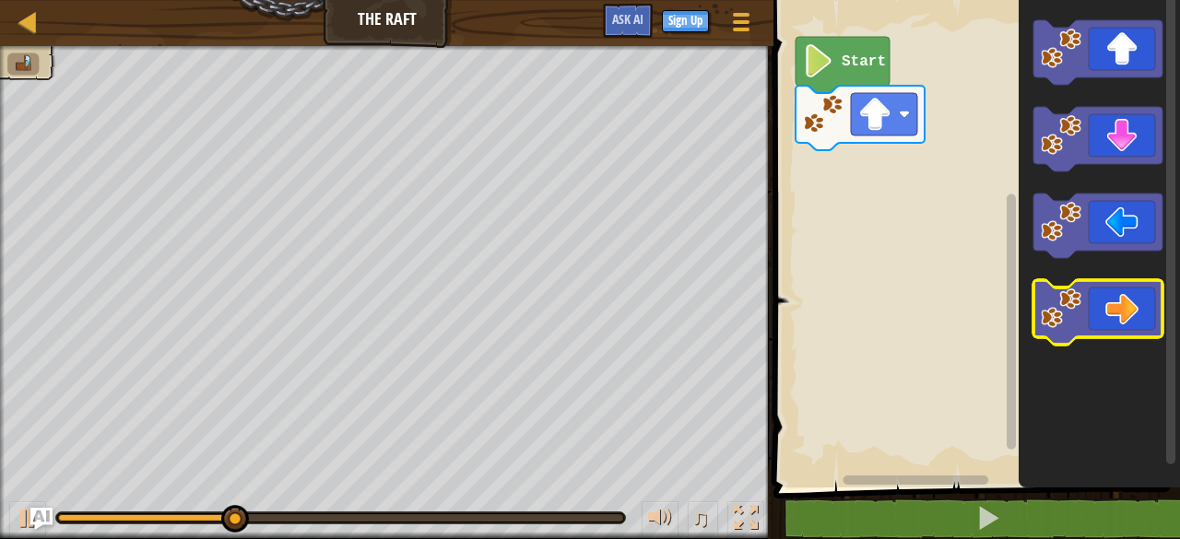
click at [1080, 298] on image "Blockly Workspace" at bounding box center [1060, 308] width 41 height 41
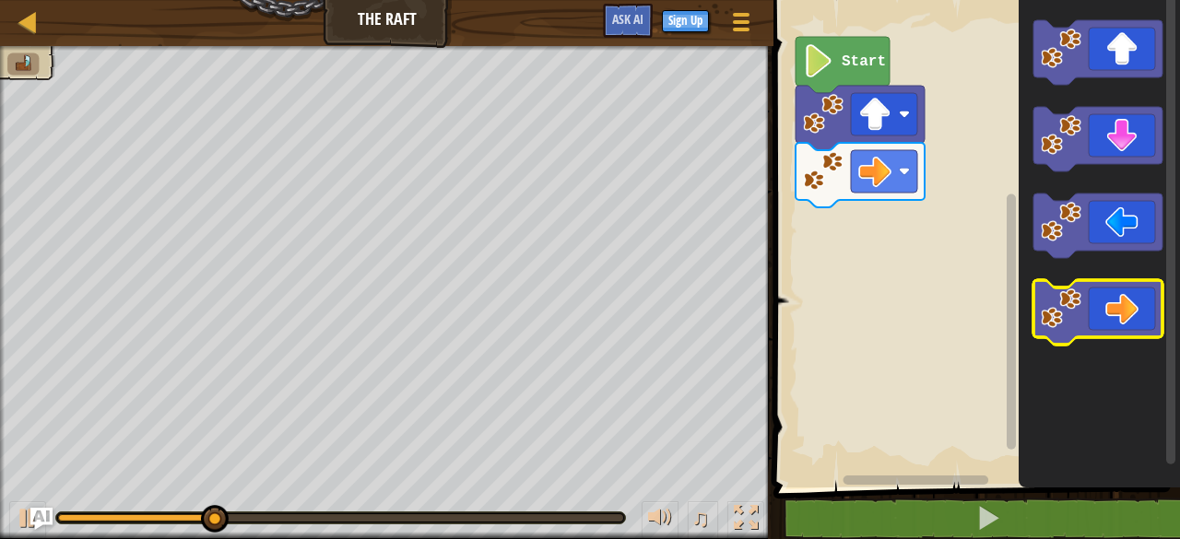
click at [1080, 298] on image "Blockly Workspace" at bounding box center [1060, 308] width 41 height 41
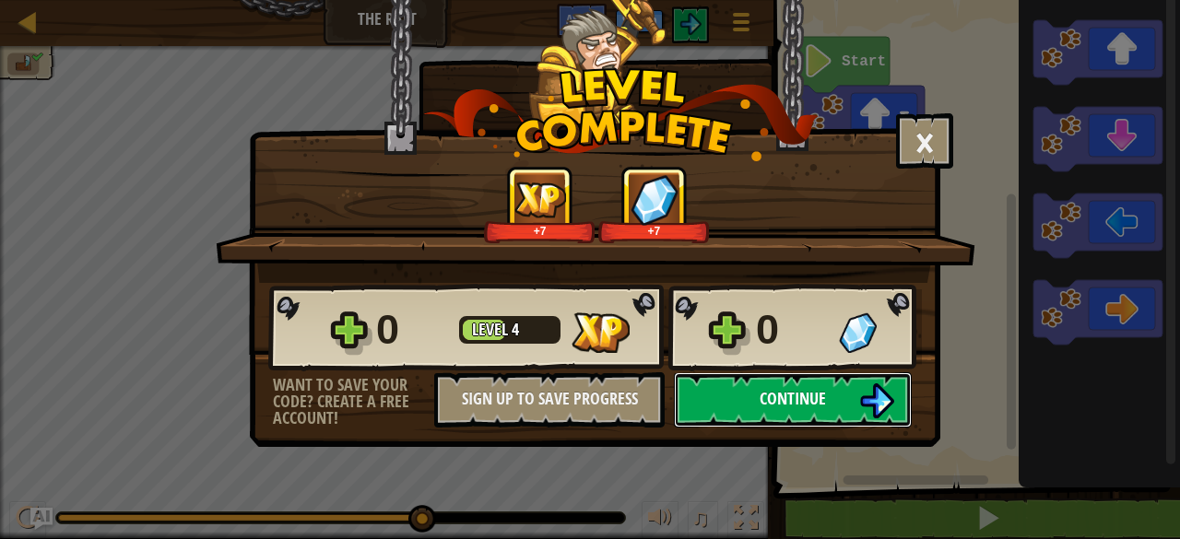
click at [809, 400] on span "Continue" at bounding box center [792, 398] width 66 height 23
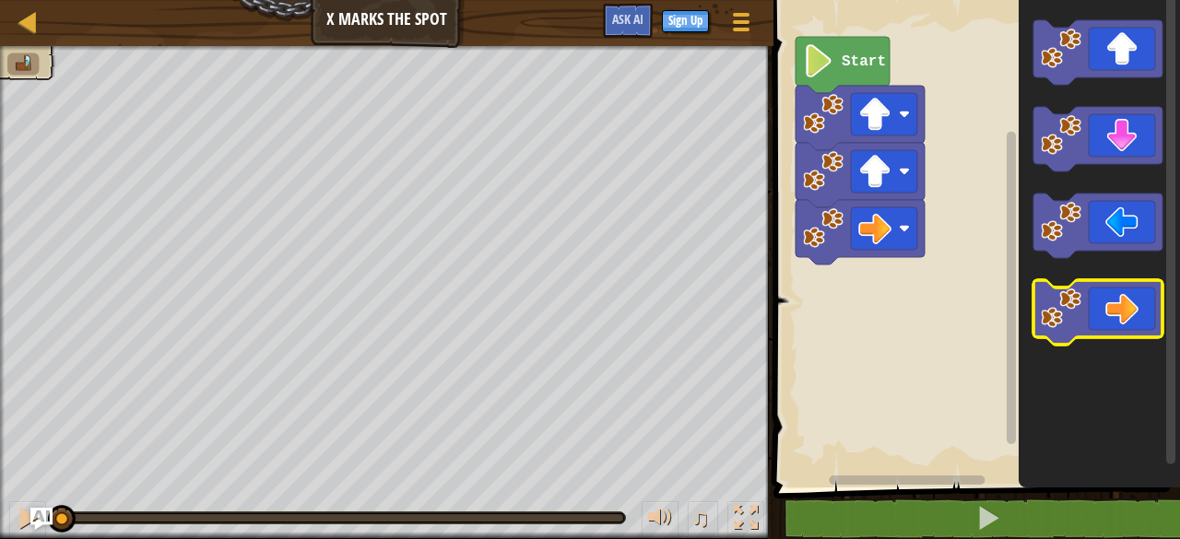
click at [1052, 302] on image "Blockly Workspace" at bounding box center [1060, 308] width 41 height 41
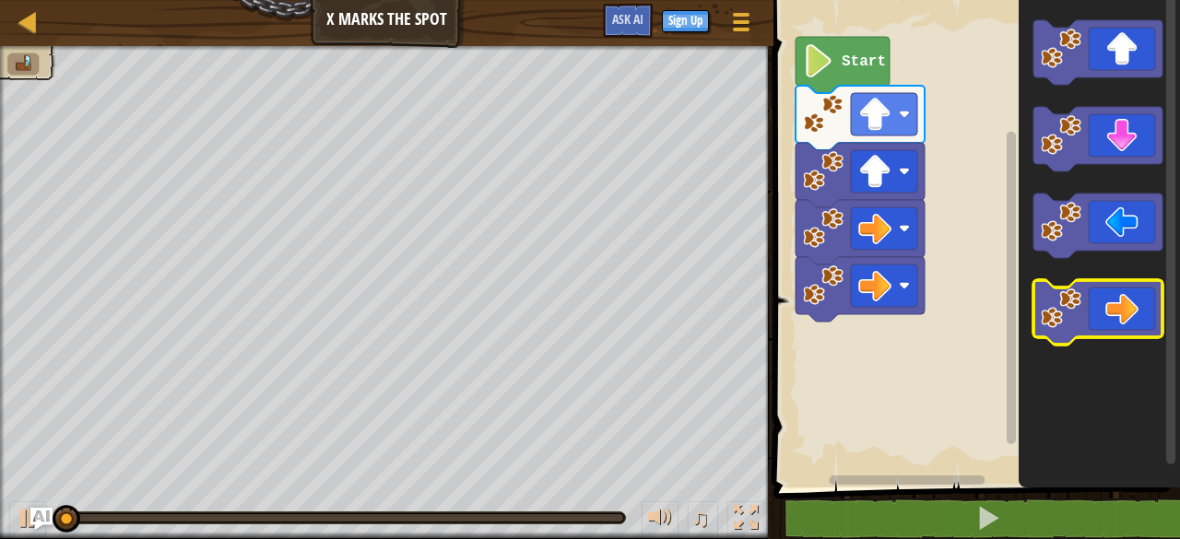
click at [1052, 302] on image "Blockly Workspace" at bounding box center [1060, 308] width 41 height 41
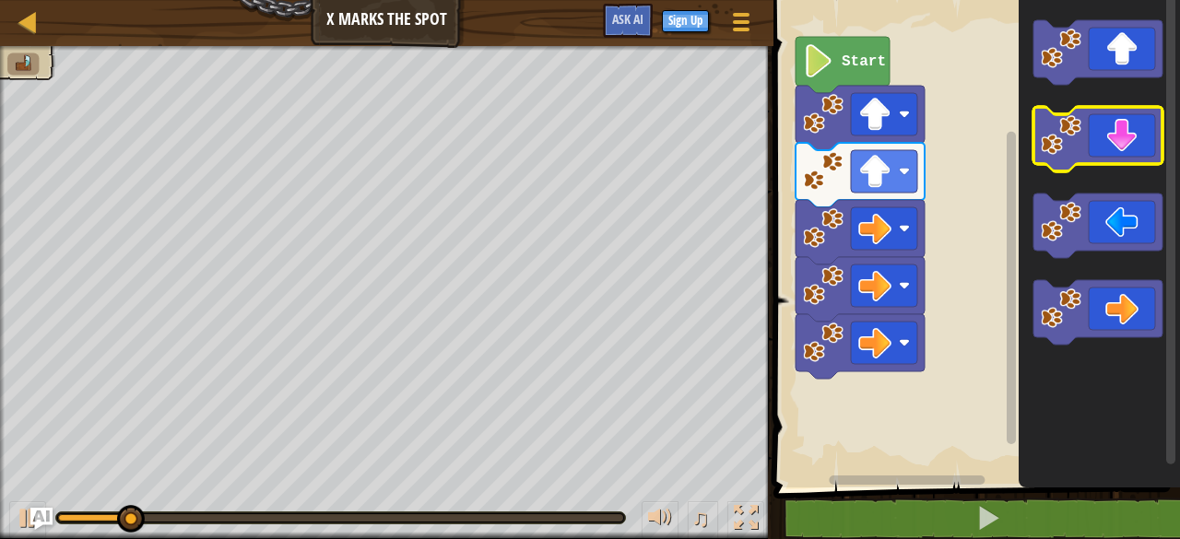
click at [1102, 156] on icon "Blockly Workspace" at bounding box center [1097, 139] width 129 height 65
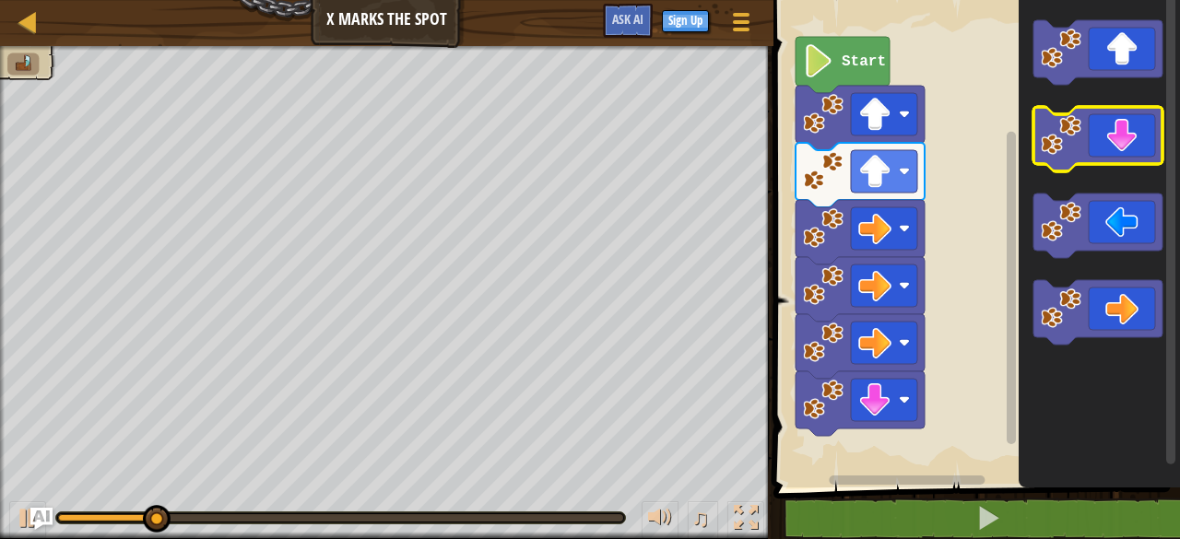
click at [1102, 156] on icon "Blockly Workspace" at bounding box center [1097, 139] width 129 height 65
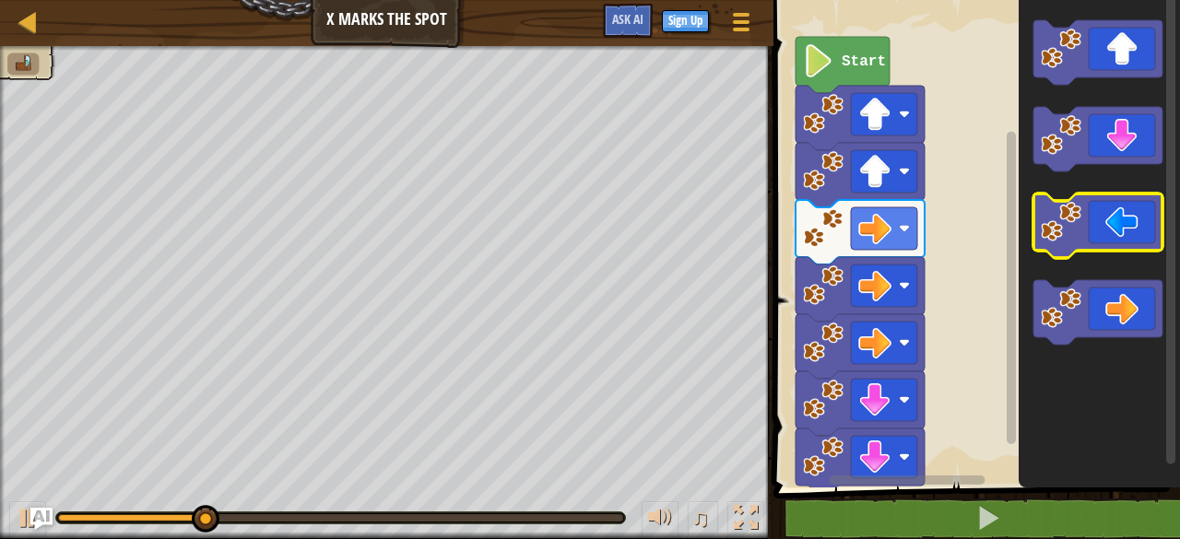
click at [1109, 224] on icon "Blockly Workspace" at bounding box center [1097, 226] width 129 height 65
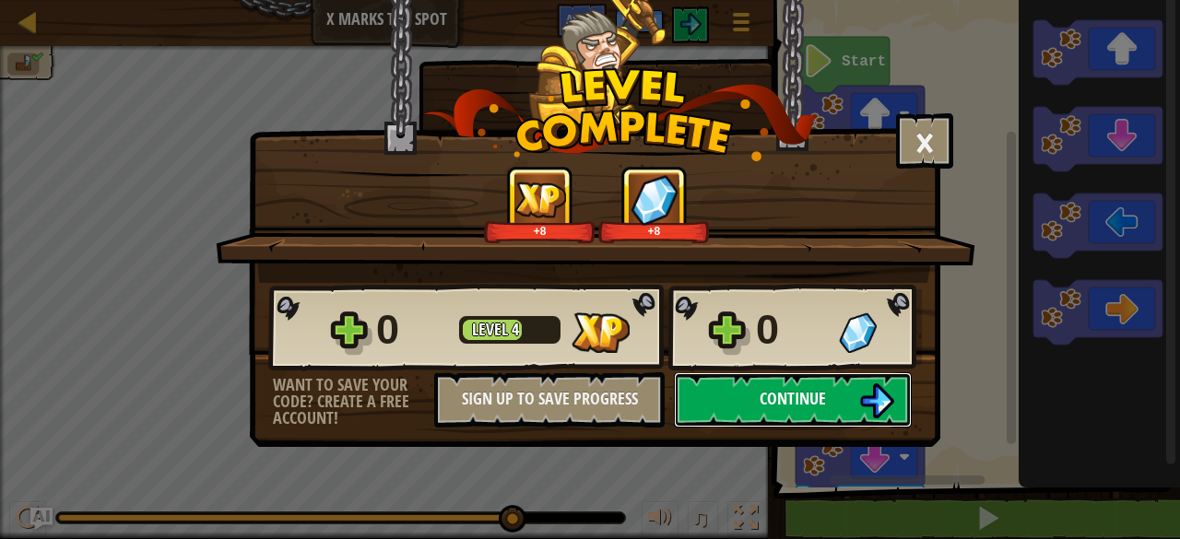
click at [845, 387] on button "Continue" at bounding box center [793, 399] width 238 height 55
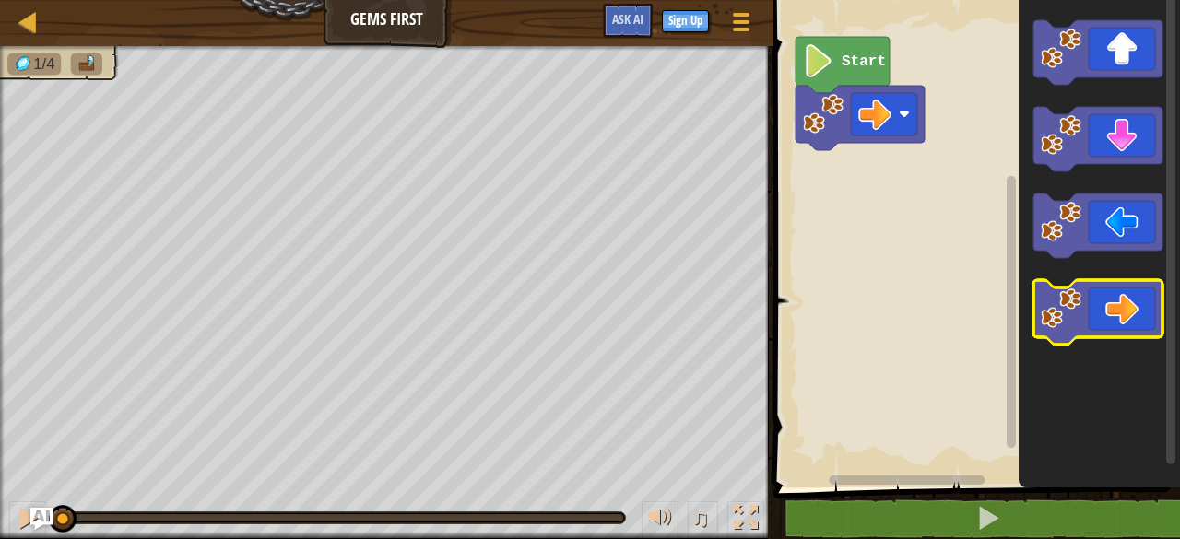
click at [1101, 288] on icon "Blockly Workspace" at bounding box center [1097, 312] width 129 height 65
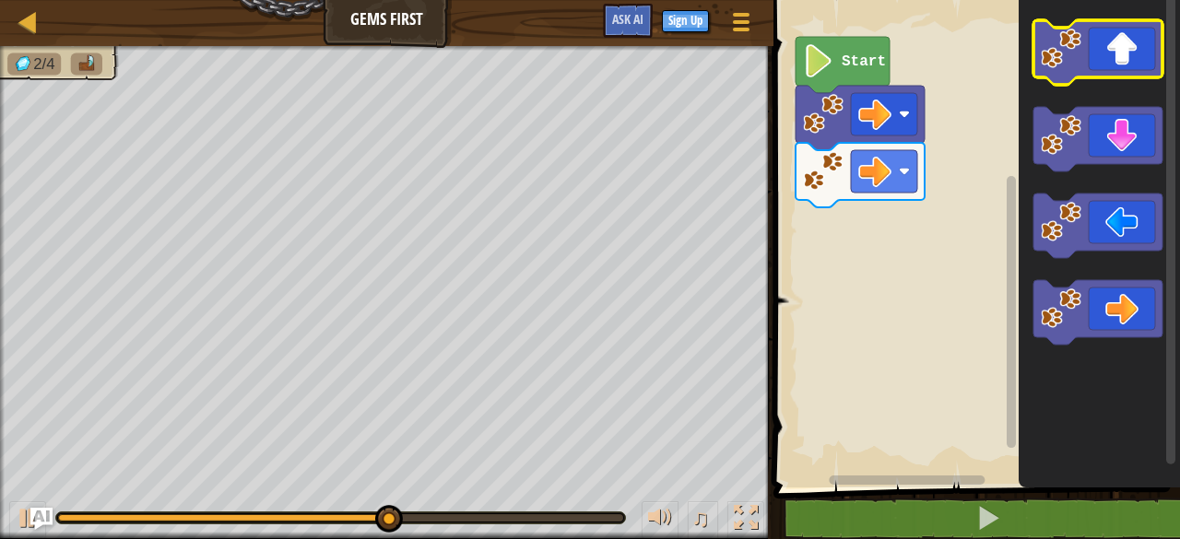
click at [1097, 61] on icon "Blockly Workspace" at bounding box center [1097, 52] width 129 height 65
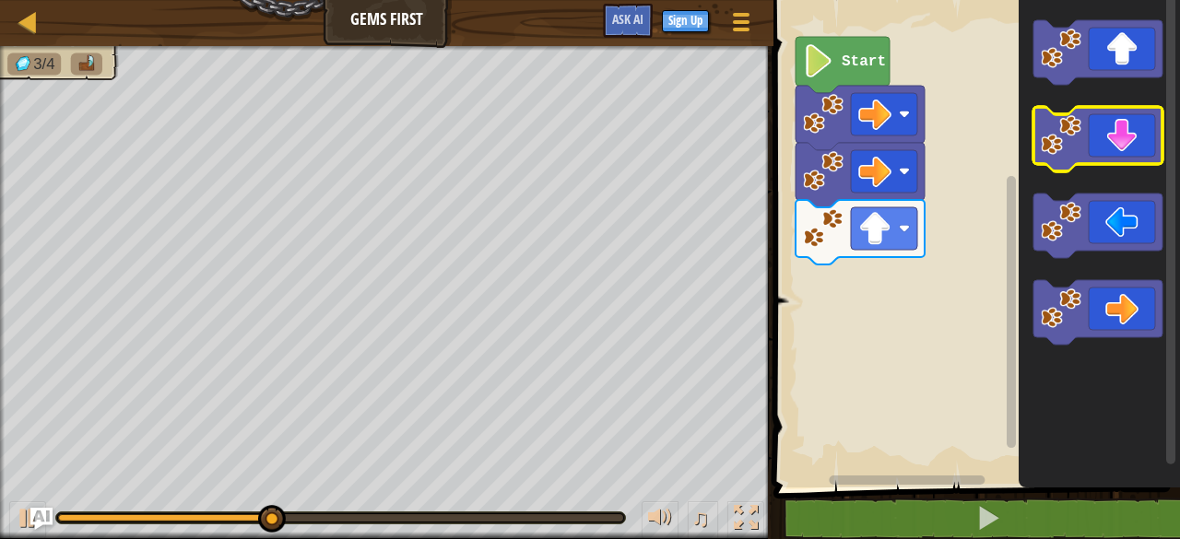
click at [1106, 147] on icon "Blockly Workspace" at bounding box center [1097, 139] width 129 height 65
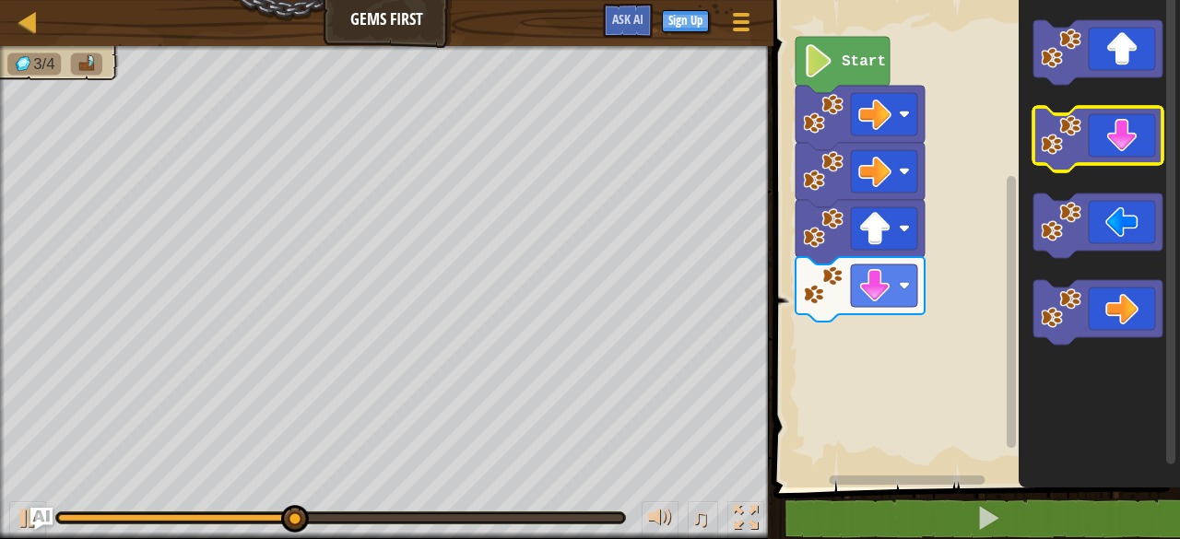
click at [1106, 147] on icon "Blockly Workspace" at bounding box center [1097, 139] width 129 height 65
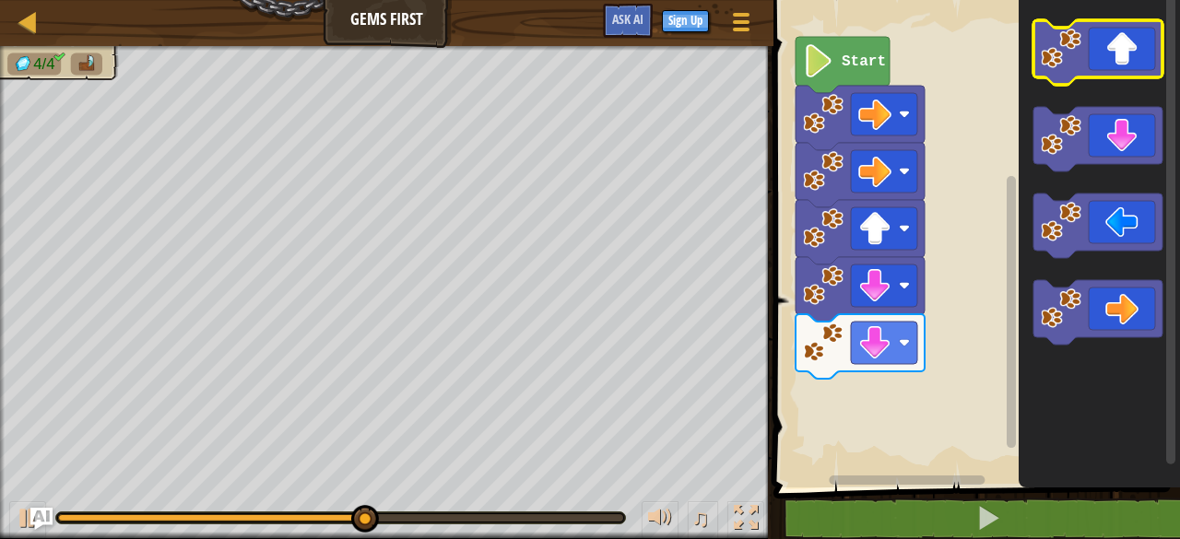
click at [1102, 56] on icon "Blockly Workspace" at bounding box center [1097, 52] width 129 height 65
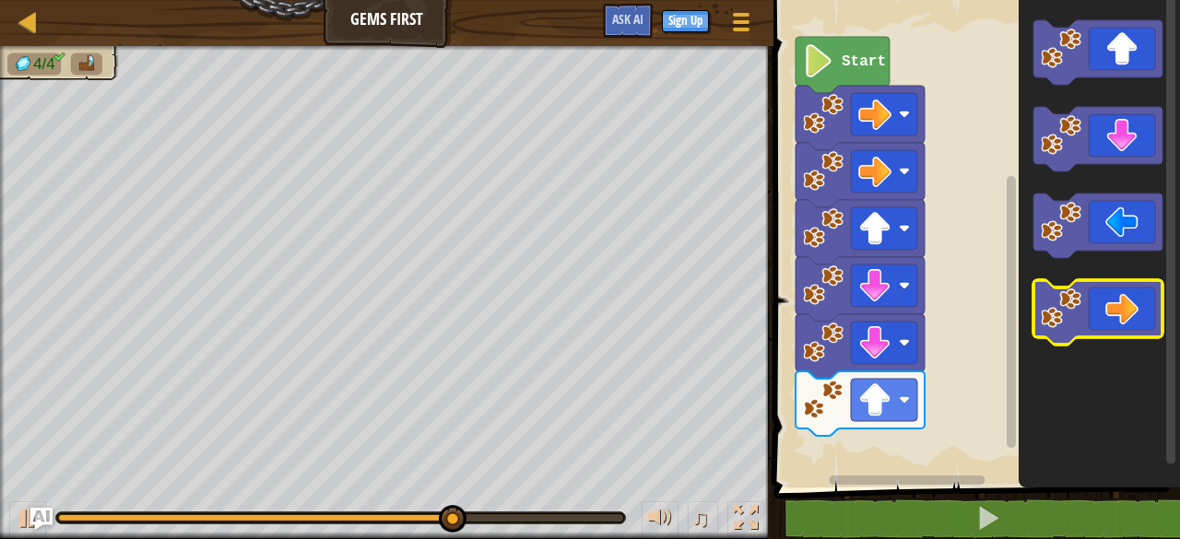
click at [1103, 285] on icon "Blockly Workspace" at bounding box center [1097, 312] width 129 height 65
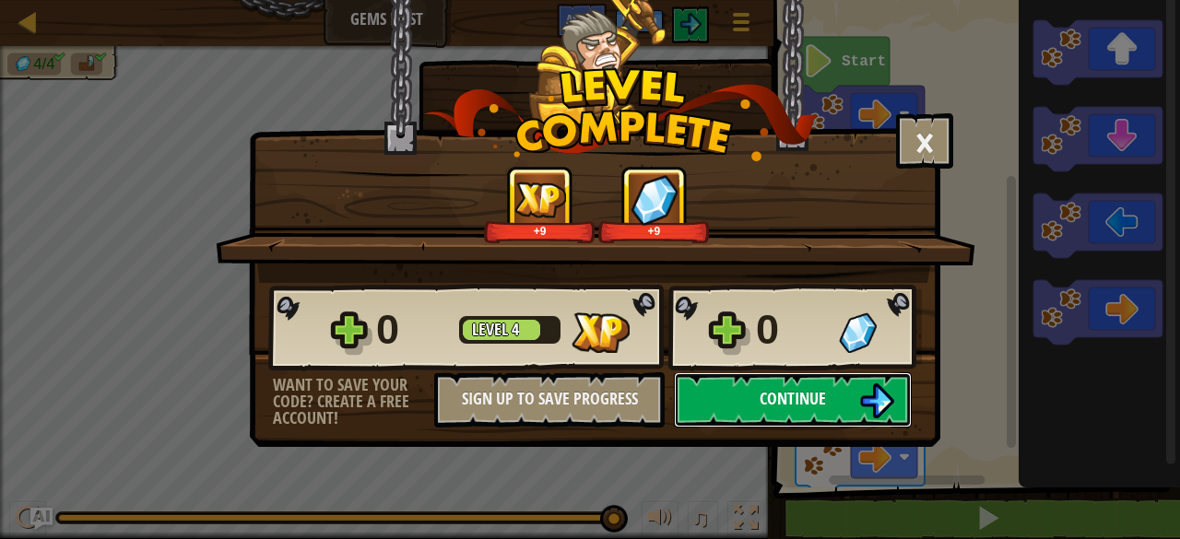
click at [755, 382] on button "Continue" at bounding box center [793, 399] width 238 height 55
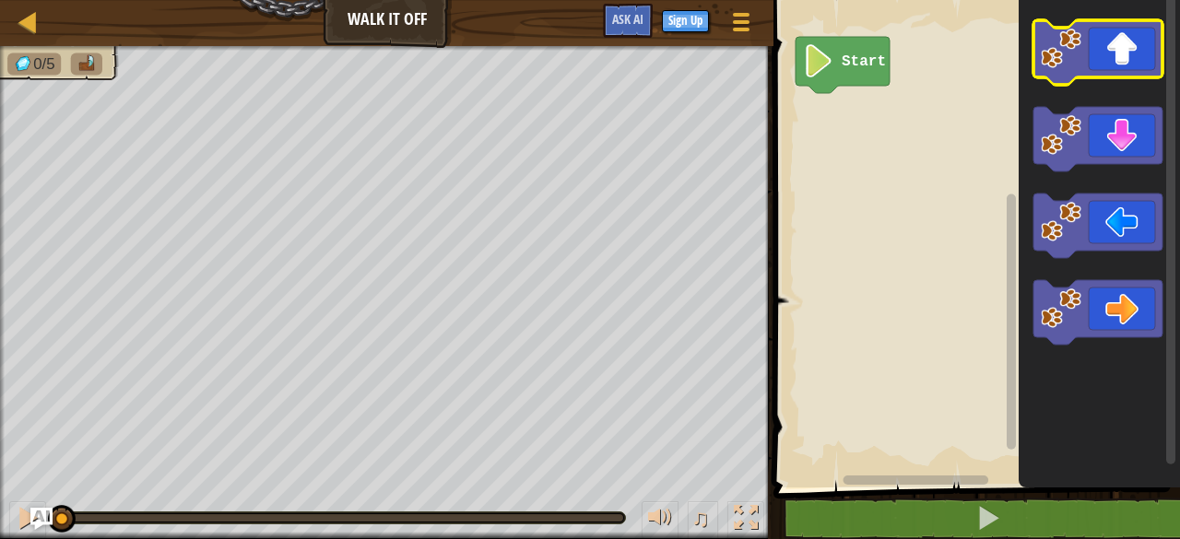
click at [1073, 34] on image "Blockly Workspace" at bounding box center [1060, 49] width 41 height 41
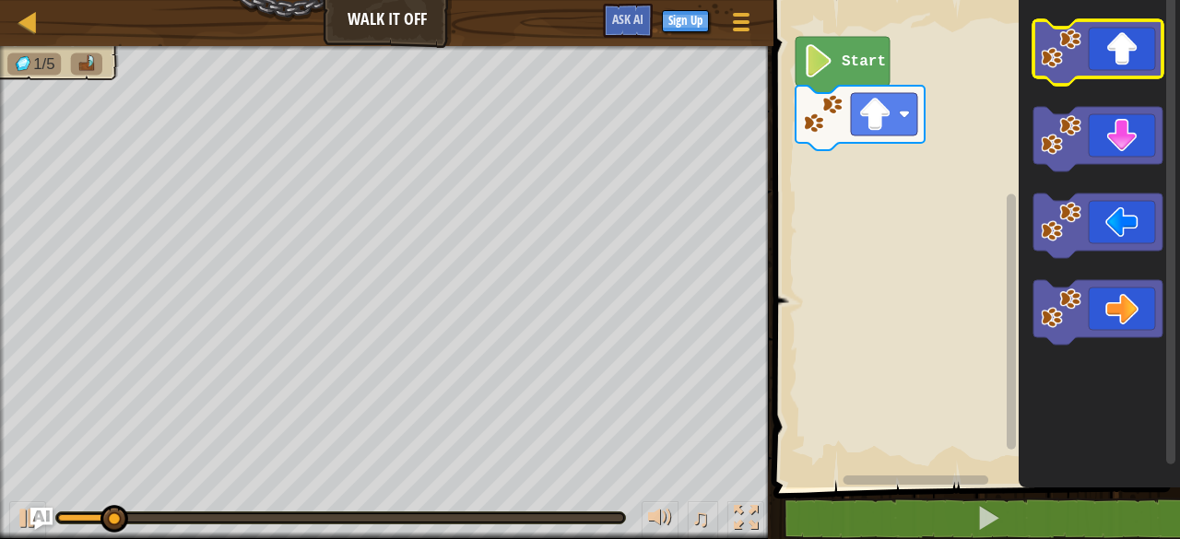
click at [1073, 34] on image "Blockly Workspace" at bounding box center [1060, 49] width 41 height 41
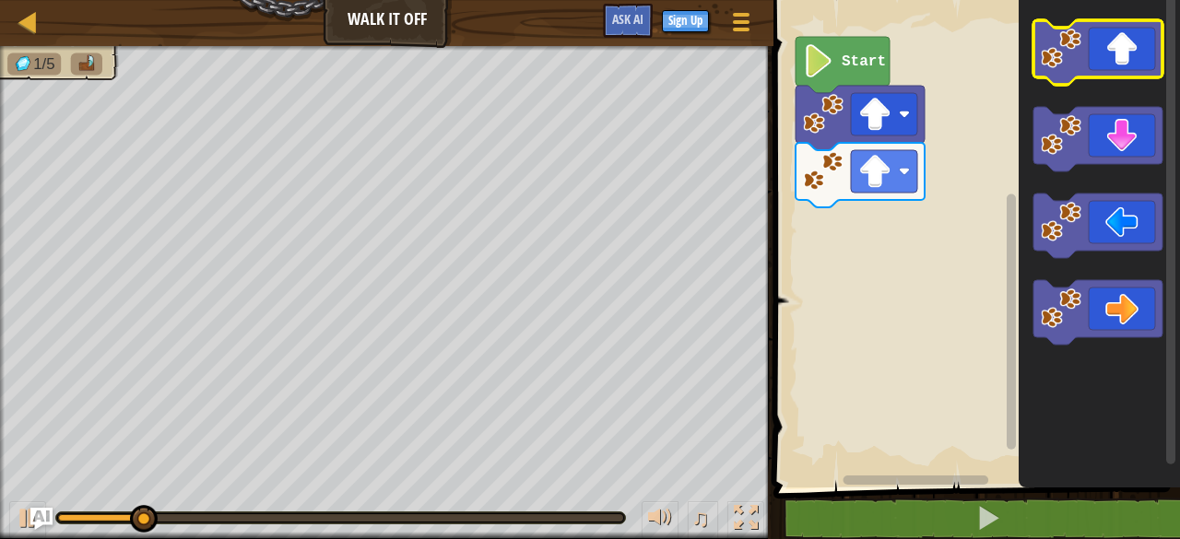
click at [1073, 34] on image "Blockly Workspace" at bounding box center [1060, 49] width 41 height 41
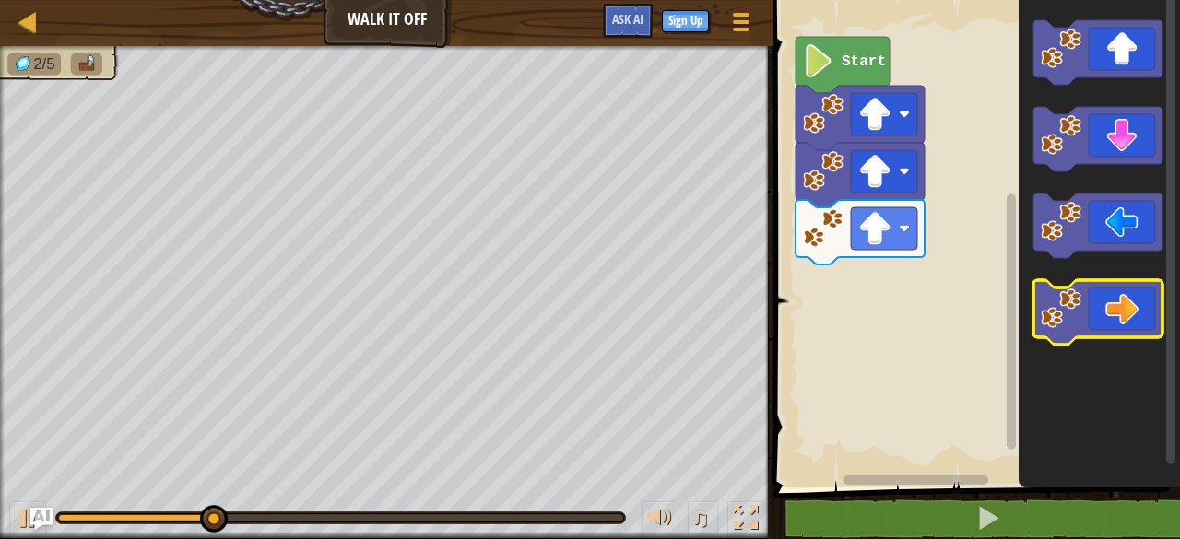
click at [1076, 295] on image "Blockly Workspace" at bounding box center [1060, 308] width 41 height 41
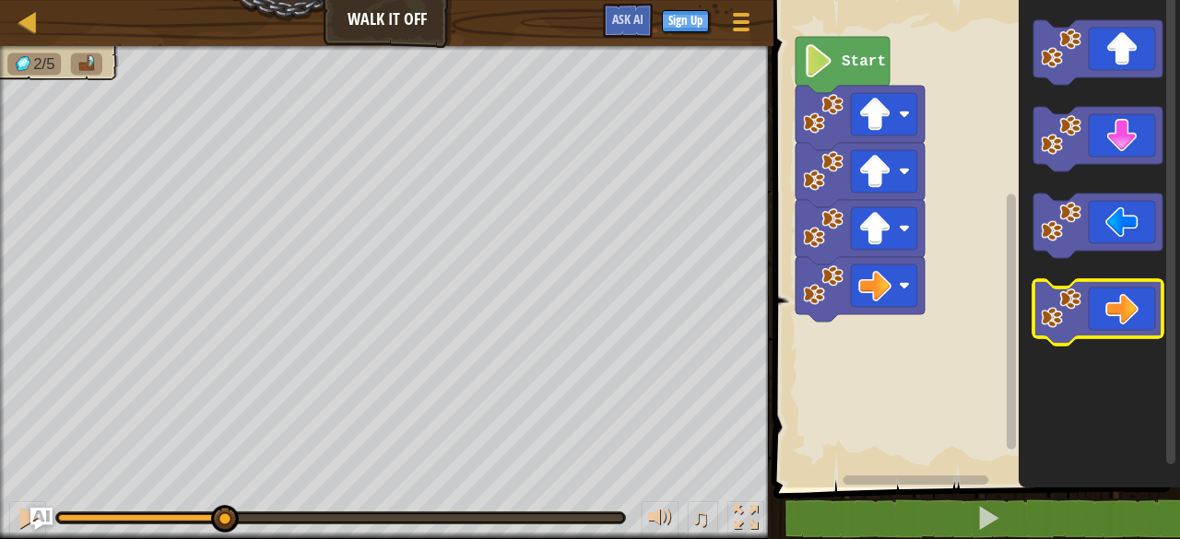
click at [1076, 295] on image "Blockly Workspace" at bounding box center [1060, 308] width 41 height 41
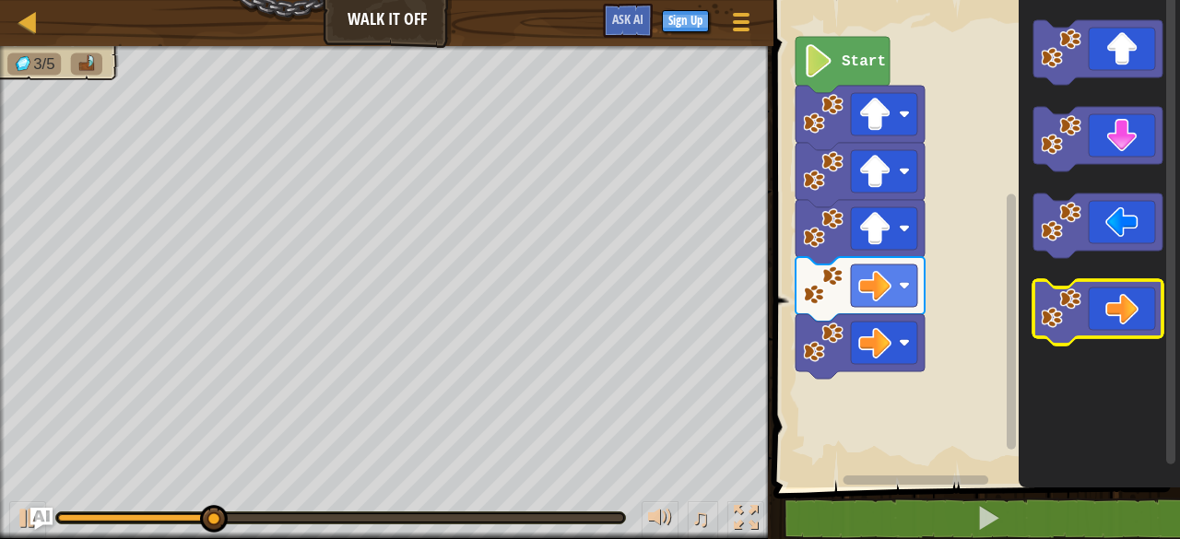
click at [1076, 295] on image "Blockly Workspace" at bounding box center [1060, 308] width 41 height 41
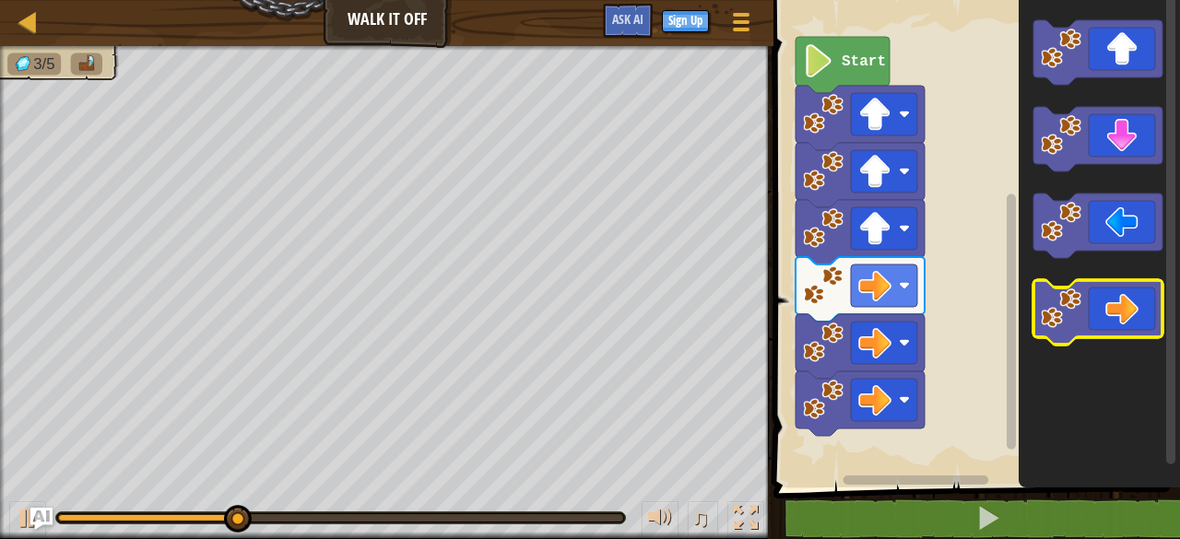
click at [1076, 295] on image "Blockly Workspace" at bounding box center [1060, 308] width 41 height 41
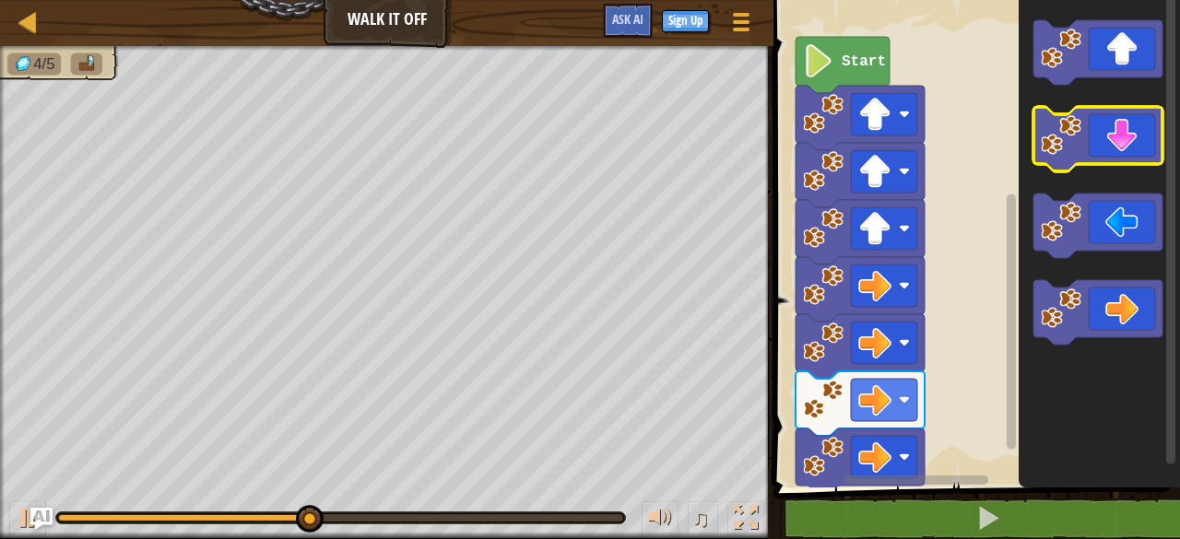
click at [1123, 147] on icon "Blockly Workspace" at bounding box center [1097, 139] width 129 height 65
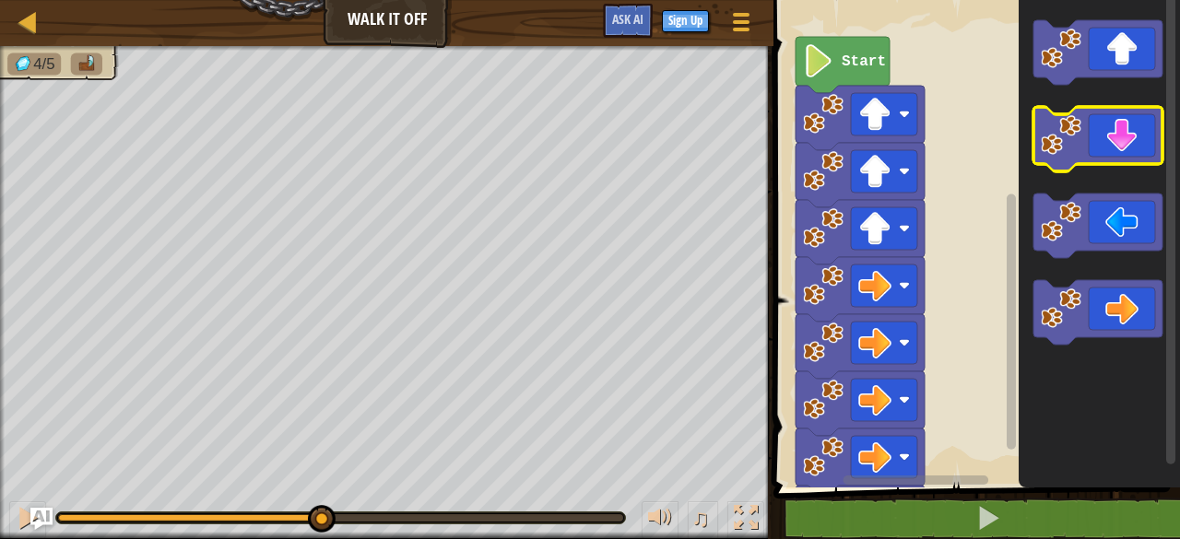
click at [1123, 147] on icon "Blockly Workspace" at bounding box center [1097, 139] width 129 height 65
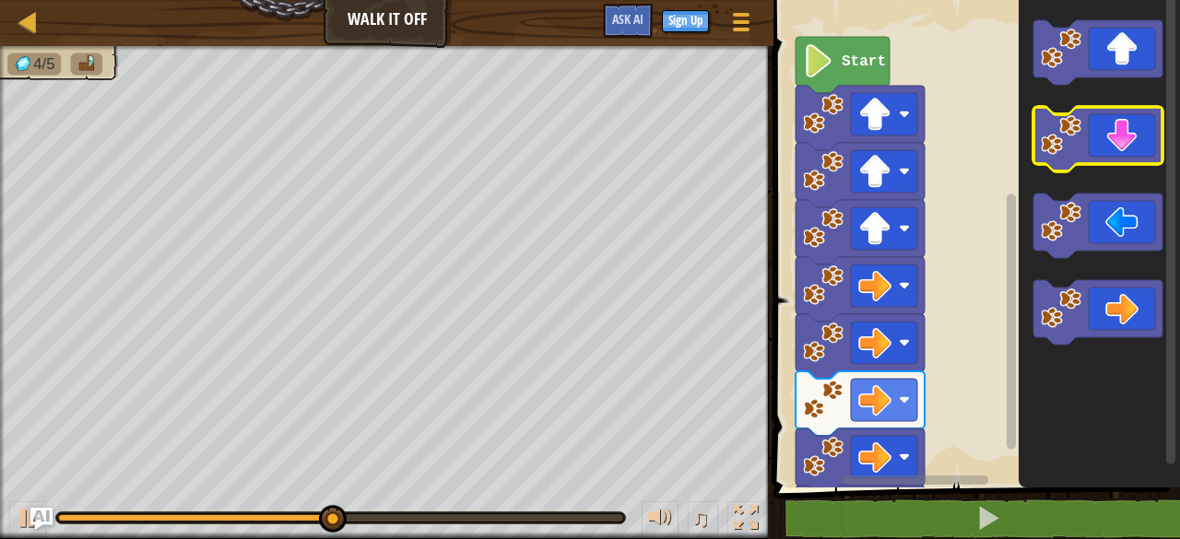
click at [1123, 147] on icon "Blockly Workspace" at bounding box center [1097, 139] width 129 height 65
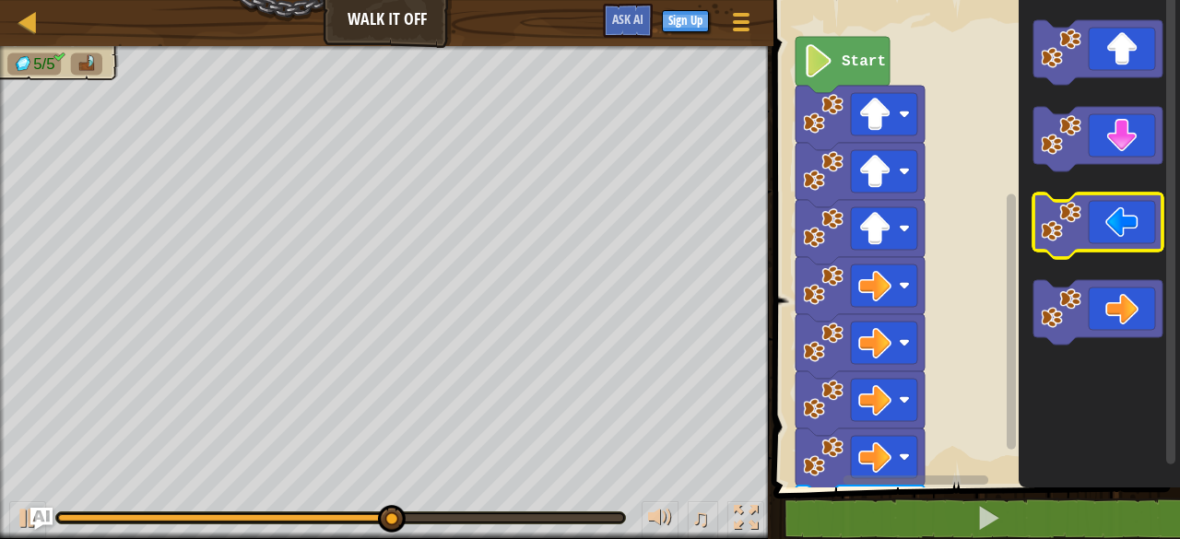
click at [1113, 246] on icon "Blockly Workspace" at bounding box center [1097, 226] width 129 height 65
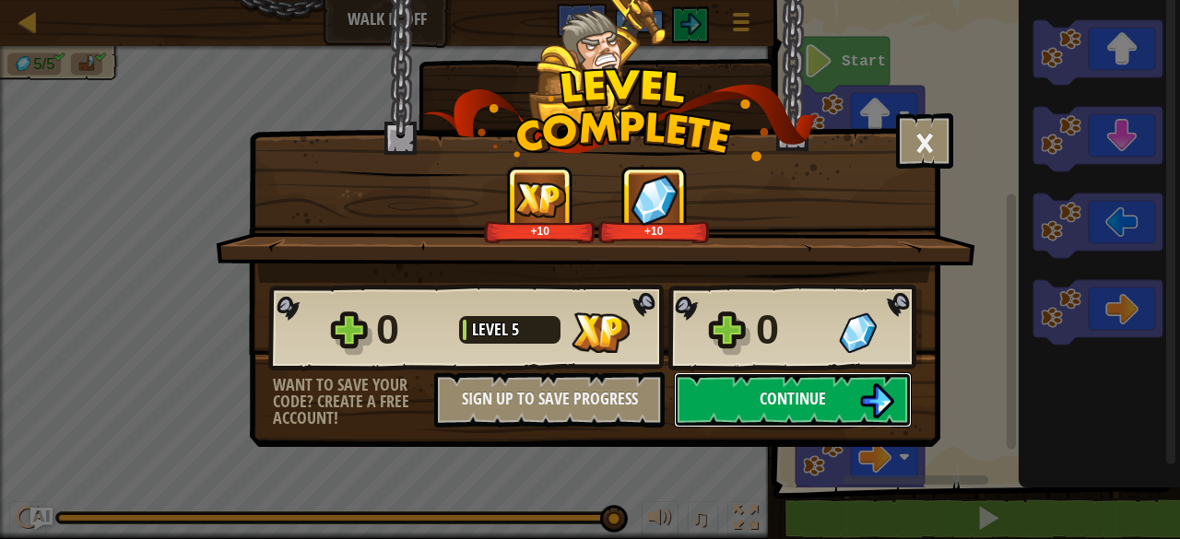
click at [717, 399] on button "Continue" at bounding box center [793, 399] width 238 height 55
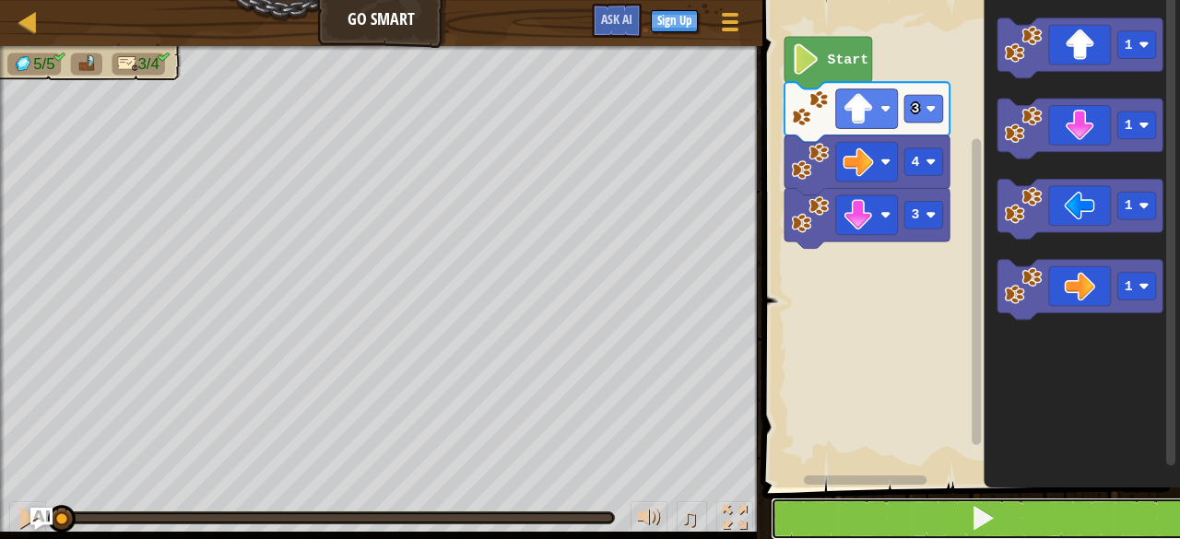
click at [820, 503] on button at bounding box center [981, 519] width 423 height 42
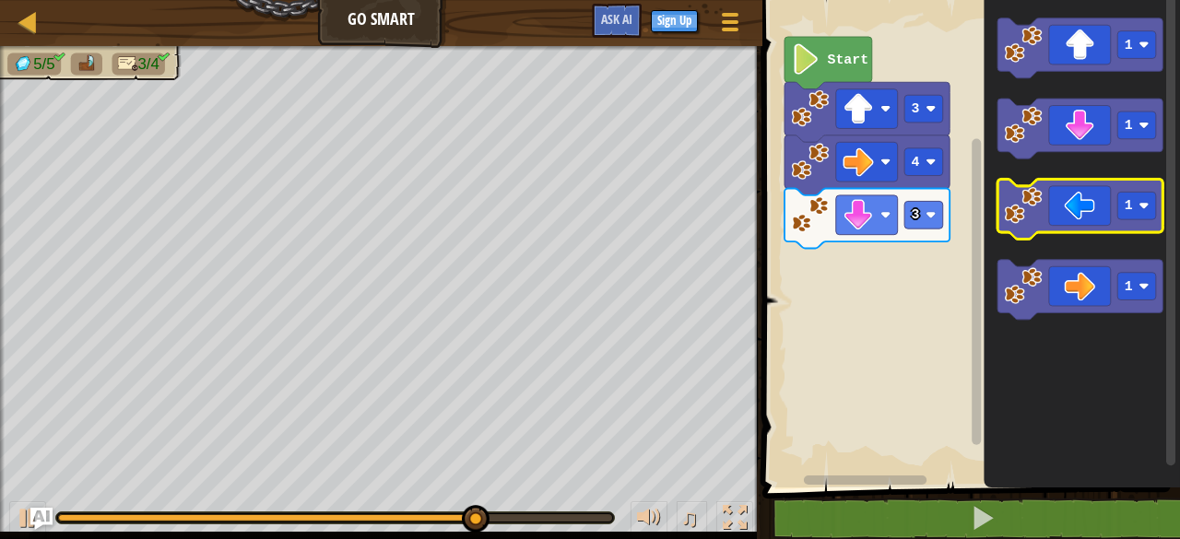
click at [1046, 217] on icon "Blockly Workspace" at bounding box center [1079, 209] width 165 height 60
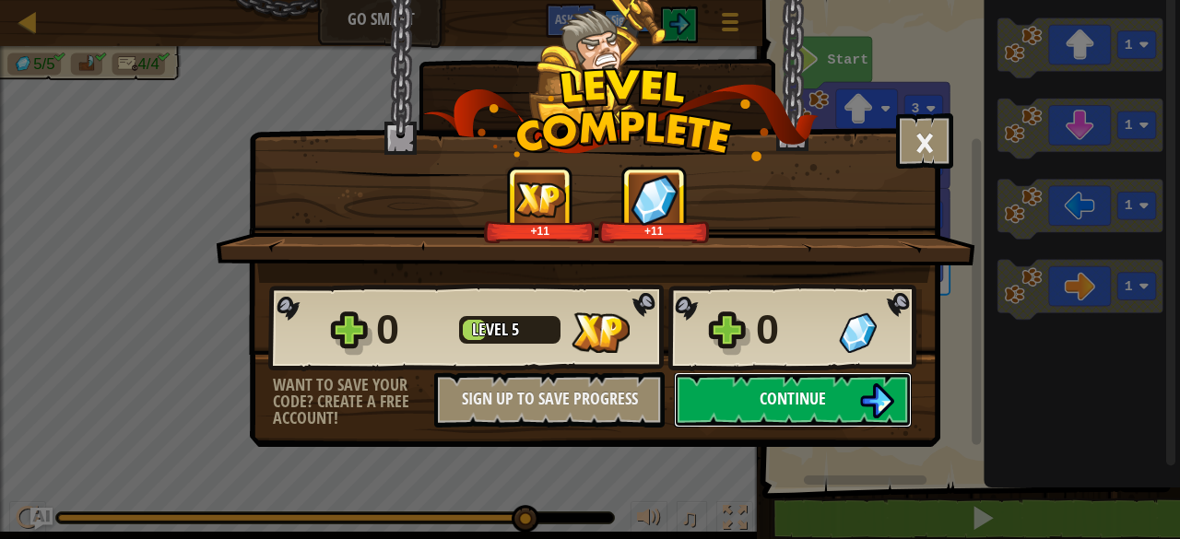
click at [813, 395] on span "Continue" at bounding box center [792, 398] width 66 height 23
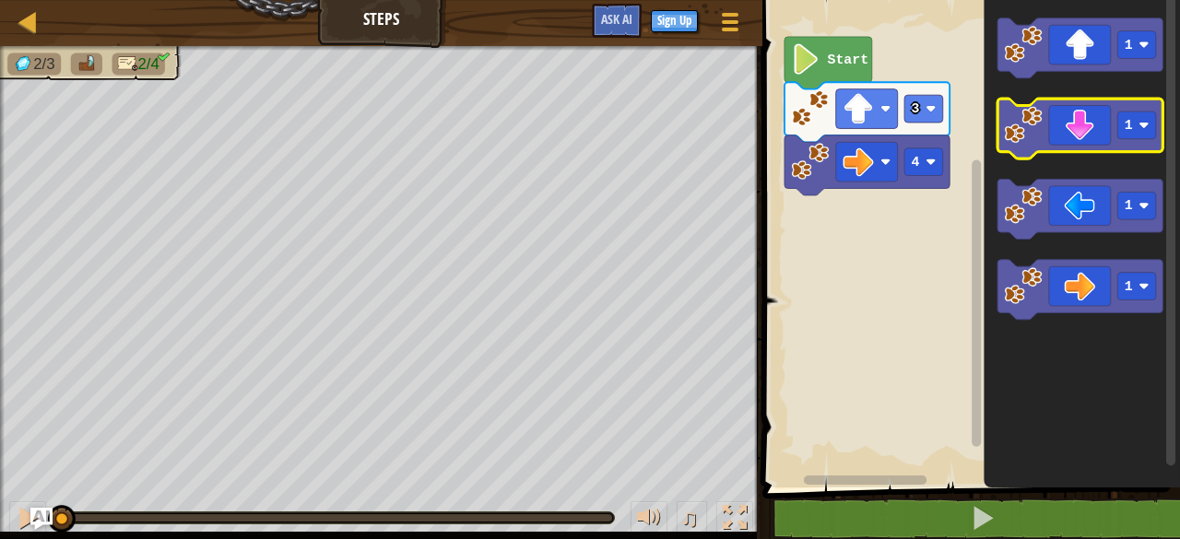
click at [1055, 114] on icon "Blockly Workspace" at bounding box center [1079, 129] width 165 height 60
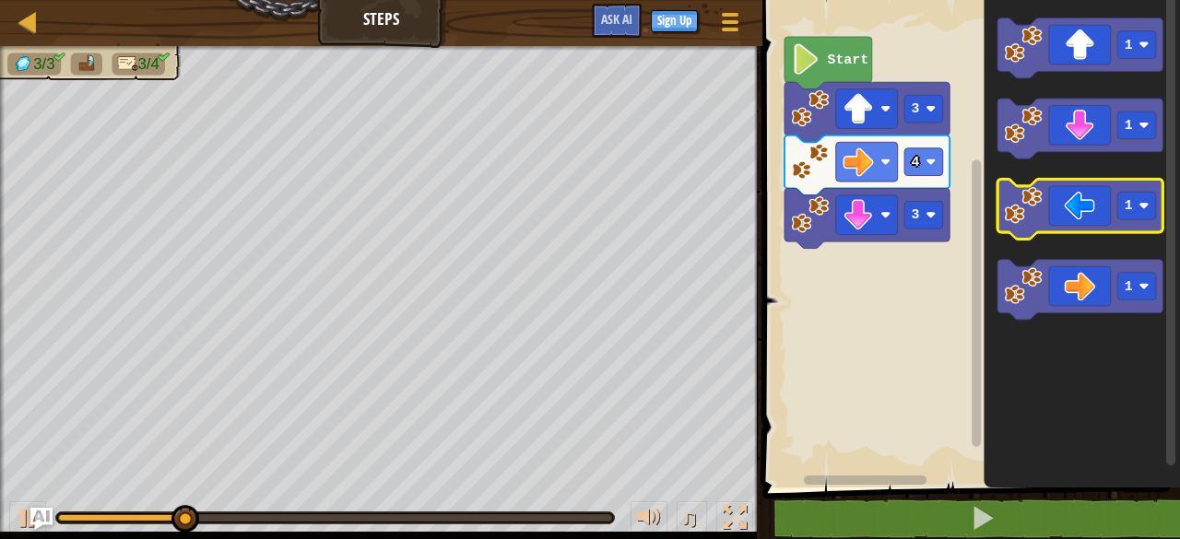
click at [1006, 224] on image "Blockly Workspace" at bounding box center [1023, 205] width 38 height 38
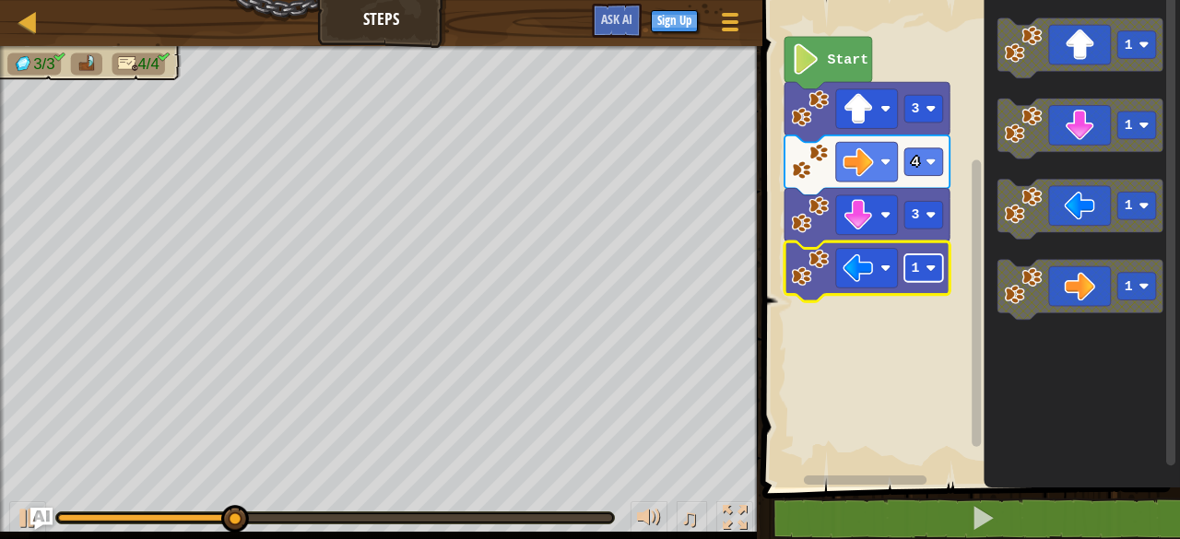
click at [918, 268] on text "1" at bounding box center [915, 268] width 8 height 15
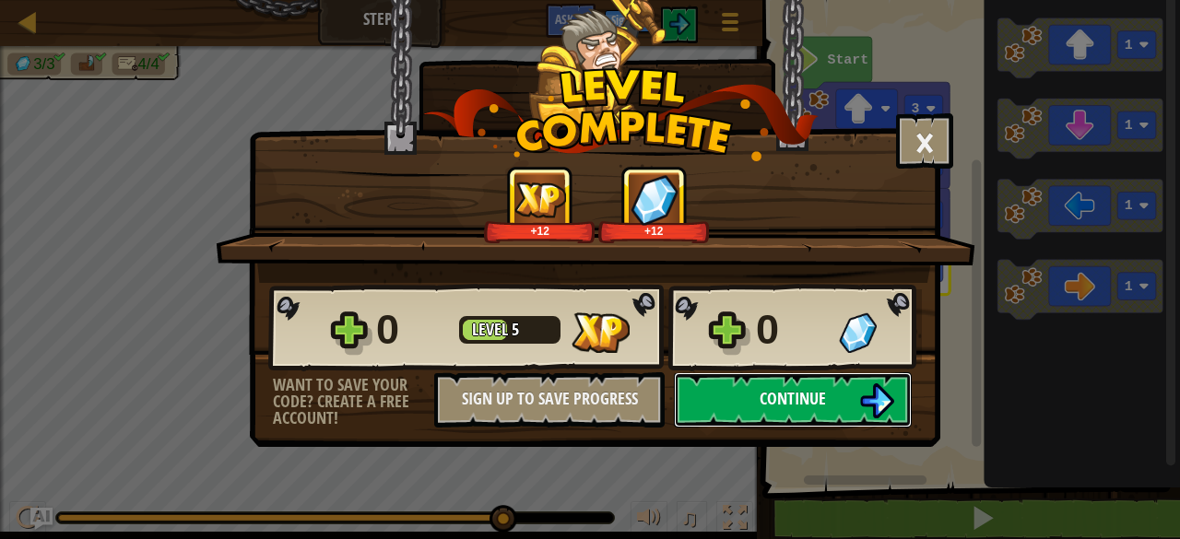
click at [731, 399] on button "Continue" at bounding box center [793, 399] width 238 height 55
